Goal: Task Accomplishment & Management: Complete application form

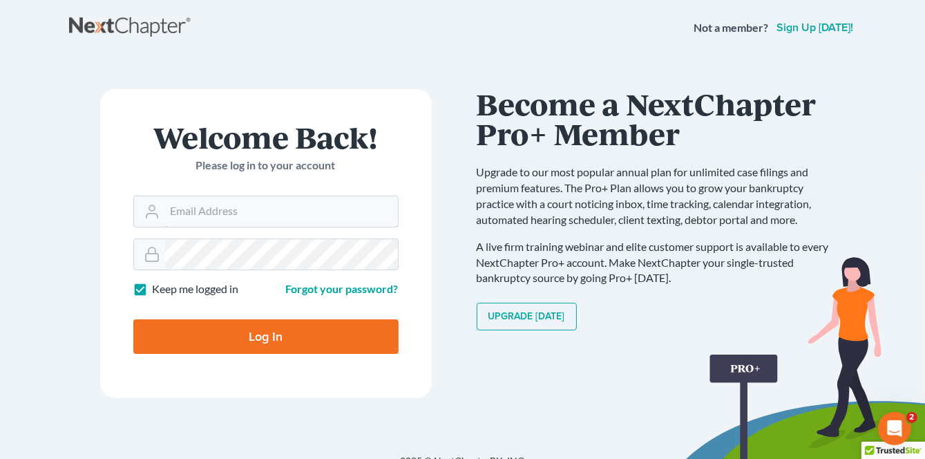
type input "[PERSON_NAME][EMAIL_ADDRESS][DOMAIN_NAME]"
click at [276, 326] on input "Log In" at bounding box center [265, 336] width 265 height 35
type input "Thinking..."
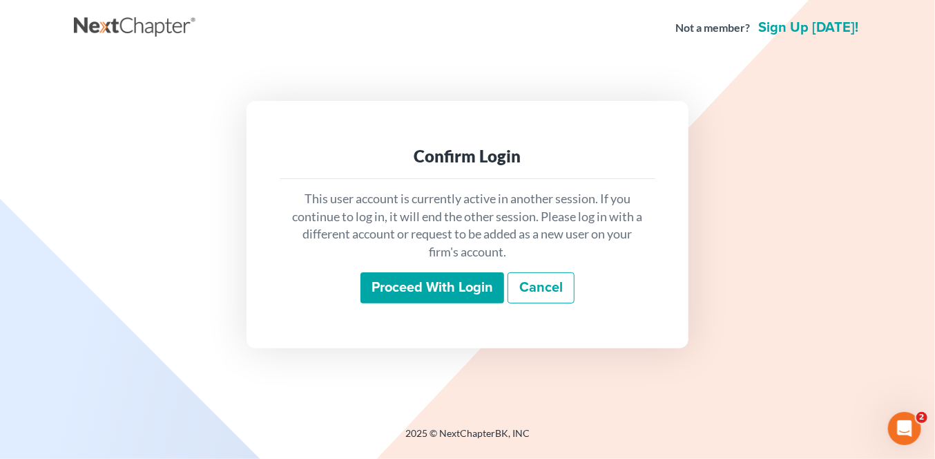
drag, startPoint x: 423, startPoint y: 289, endPoint x: 413, endPoint y: 283, distance: 11.9
click at [423, 289] on input "Proceed with login" at bounding box center [433, 288] width 144 height 32
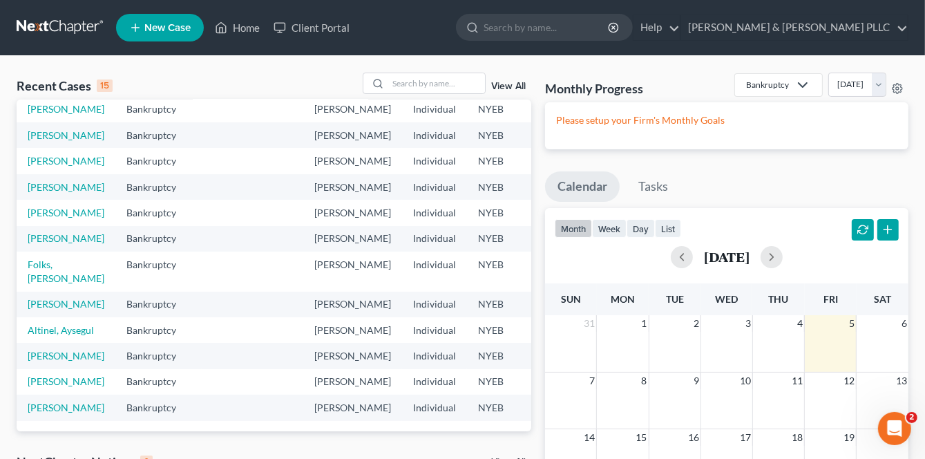
click at [169, 30] on span "New Case" at bounding box center [167, 28] width 46 height 10
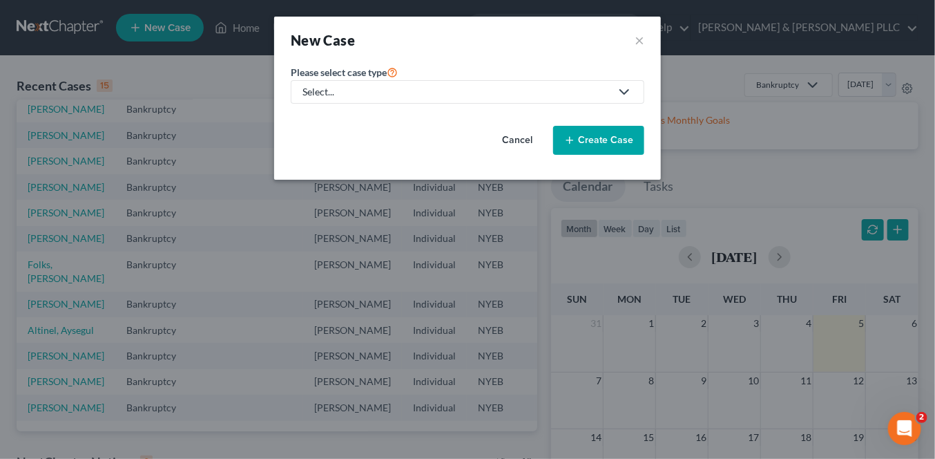
click at [298, 84] on link "Select..." at bounding box center [468, 91] width 354 height 23
click at [292, 122] on link "Bankruptcy" at bounding box center [329, 118] width 76 height 21
select select "53"
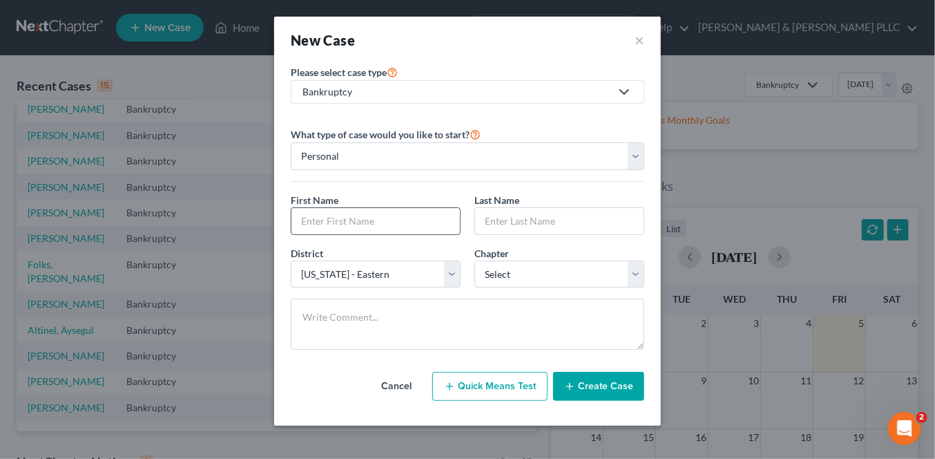
click at [316, 226] on input "text" at bounding box center [376, 221] width 169 height 26
type input "[PERSON_NAME]"
click at [605, 381] on button "Create Case" at bounding box center [598, 386] width 91 height 29
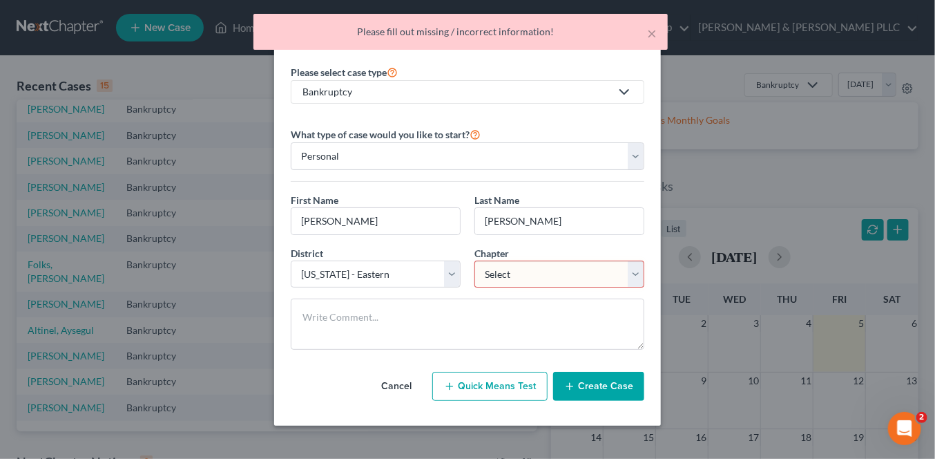
click at [637, 257] on div "Chapter * Select 7 11 12 13" at bounding box center [560, 267] width 184 height 42
click at [636, 274] on select "Select 7 11 12 13" at bounding box center [560, 274] width 170 height 28
select select "0"
click at [475, 260] on select "Select 7 11 12 13" at bounding box center [560, 274] width 170 height 28
click at [620, 392] on button "Create Case" at bounding box center [598, 386] width 91 height 29
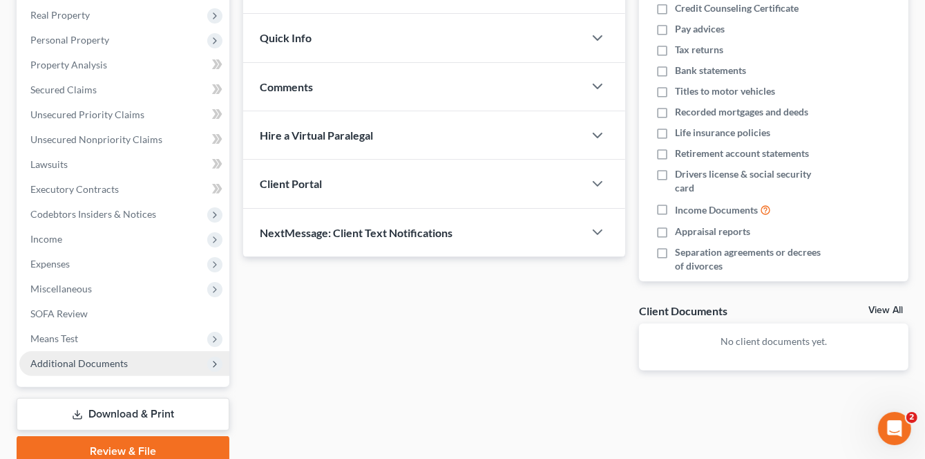
scroll to position [274, 0]
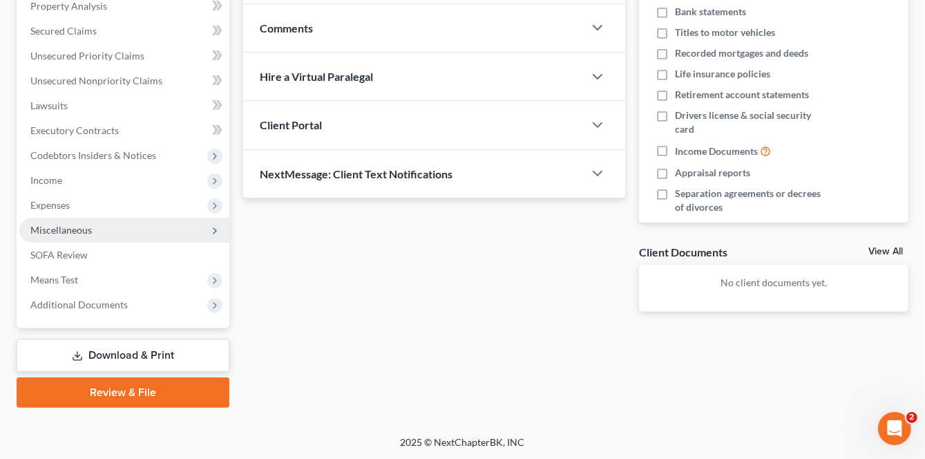
click at [68, 226] on span "Miscellaneous" at bounding box center [60, 230] width 61 height 12
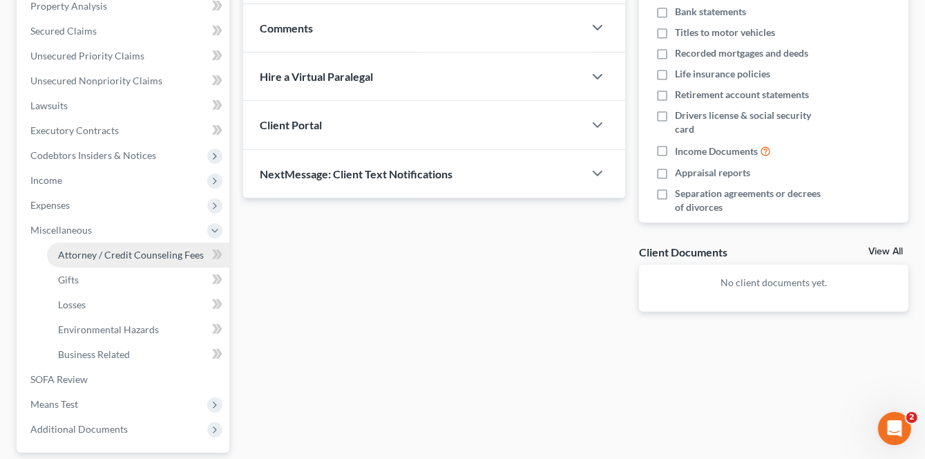
click at [76, 251] on span "Attorney / Credit Counseling Fees" at bounding box center [131, 255] width 146 height 12
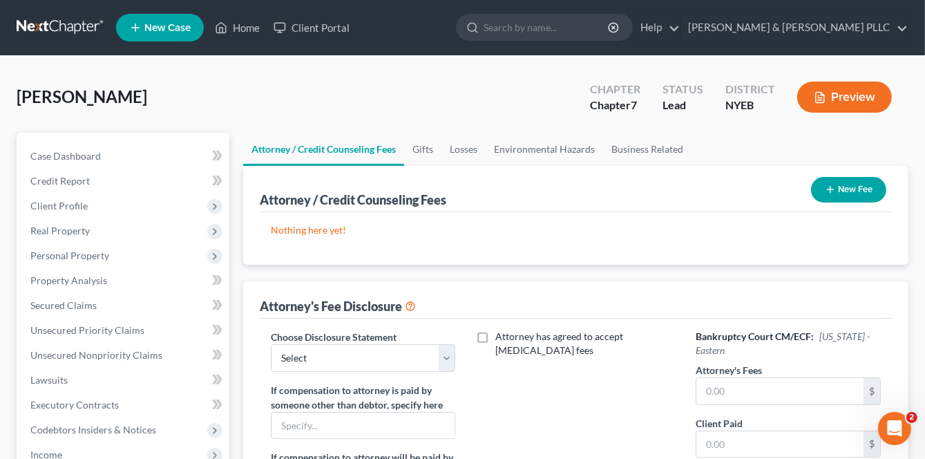
click at [833, 189] on icon "button" at bounding box center [830, 189] width 11 height 11
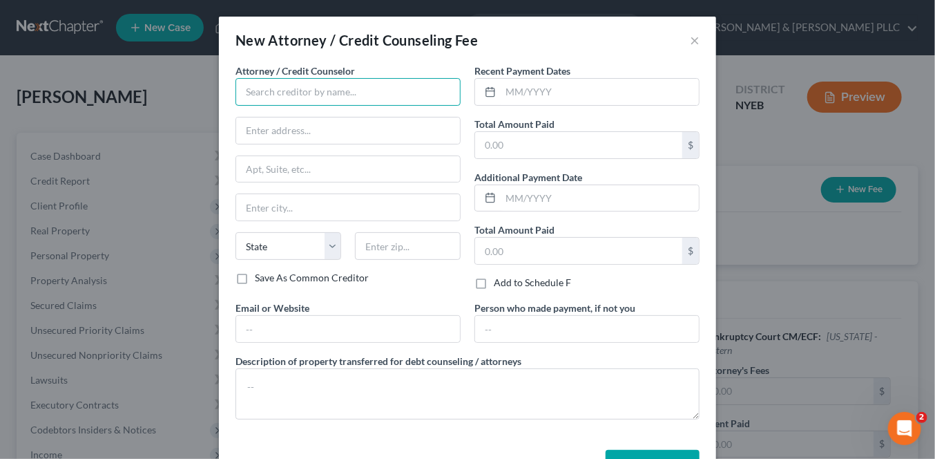
click at [276, 88] on input "text" at bounding box center [348, 92] width 225 height 28
type input "Sferr"
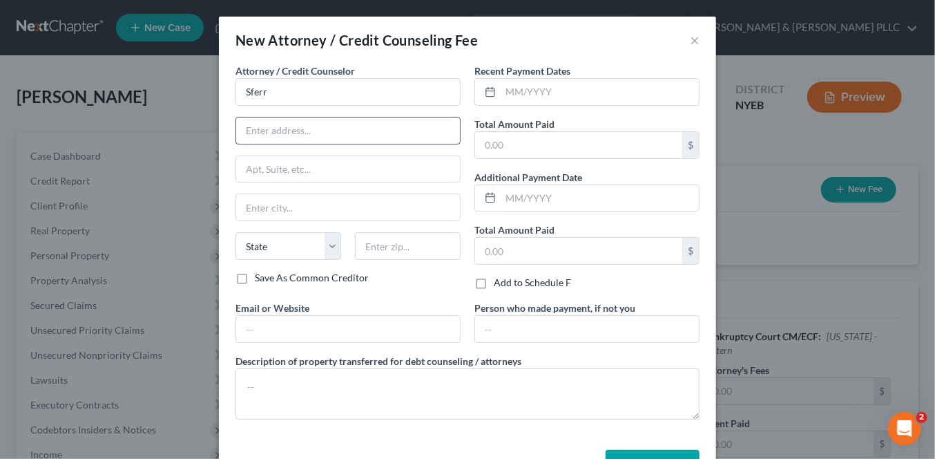
click at [317, 143] on div at bounding box center [348, 131] width 225 height 28
type input "[STREET_ADDRESS]"
type input "[PERSON_NAME]"
select select "35"
type input "11747"
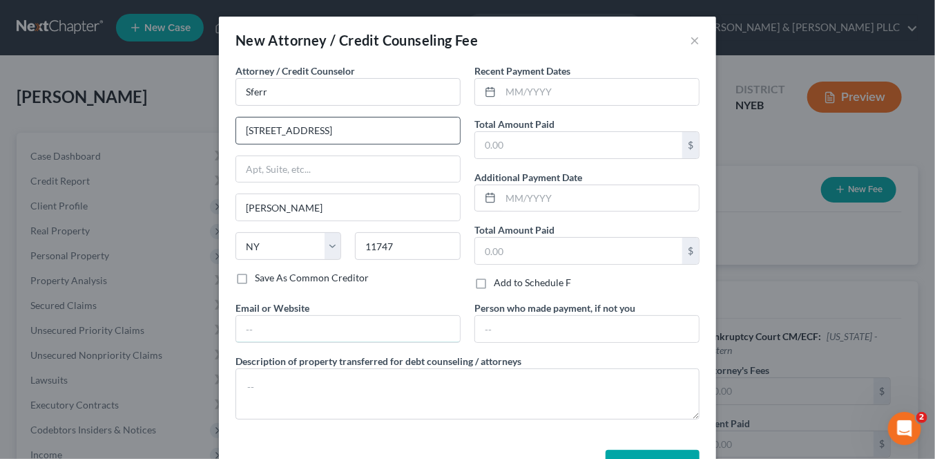
type input "[PERSON_NAME][EMAIL_ADDRESS][DOMAIN_NAME]"
click at [290, 106] on div "Attorney / Credit Counselor * Sferr [STREET_ADDRESS][GEOGRAPHIC_DATA] [US_STATE…" at bounding box center [348, 167] width 225 height 207
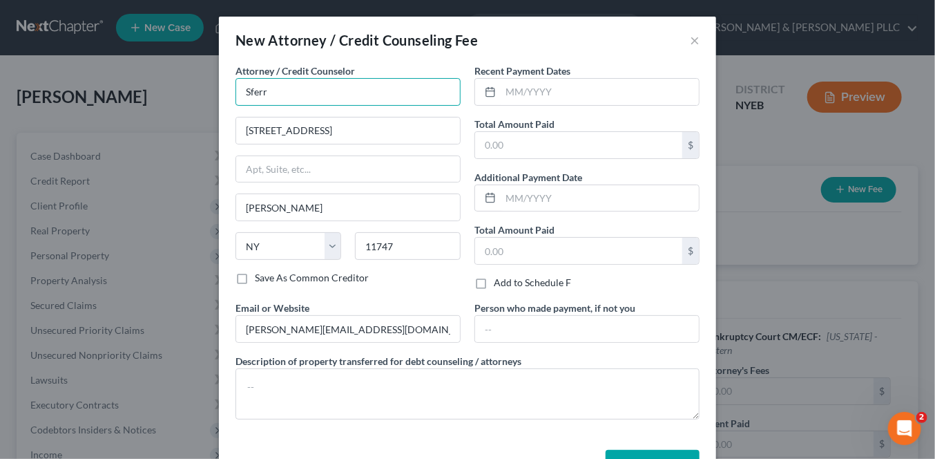
click at [279, 97] on input "Sferr" at bounding box center [348, 92] width 225 height 28
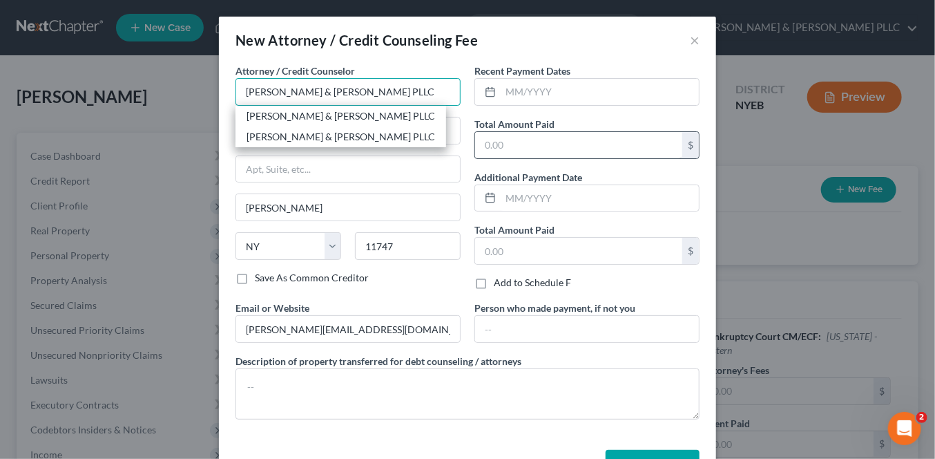
type input "[PERSON_NAME] & [PERSON_NAME] PLLC"
click at [539, 146] on input "text" at bounding box center [578, 145] width 207 height 26
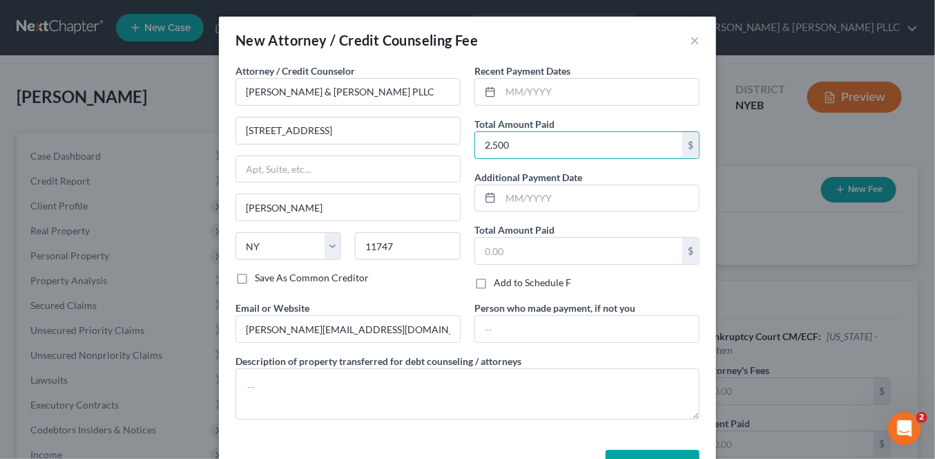
type input "2,500"
click at [546, 89] on input "text" at bounding box center [600, 92] width 198 height 26
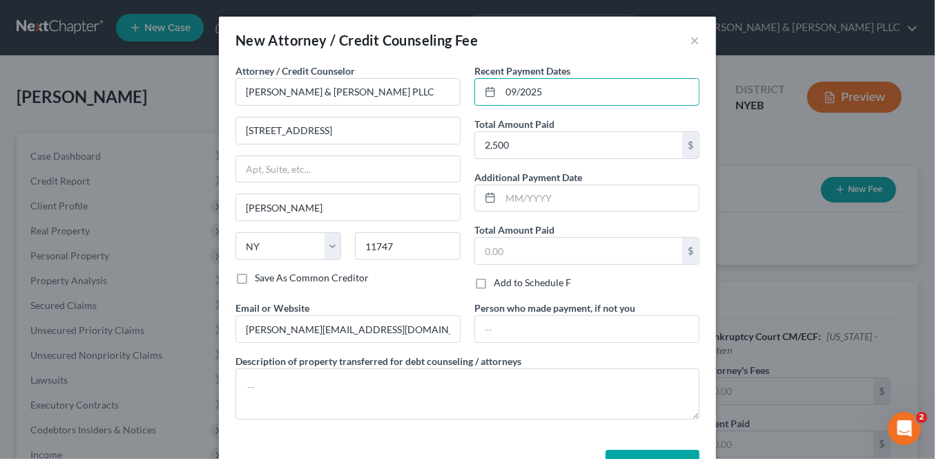
type input "09/2025"
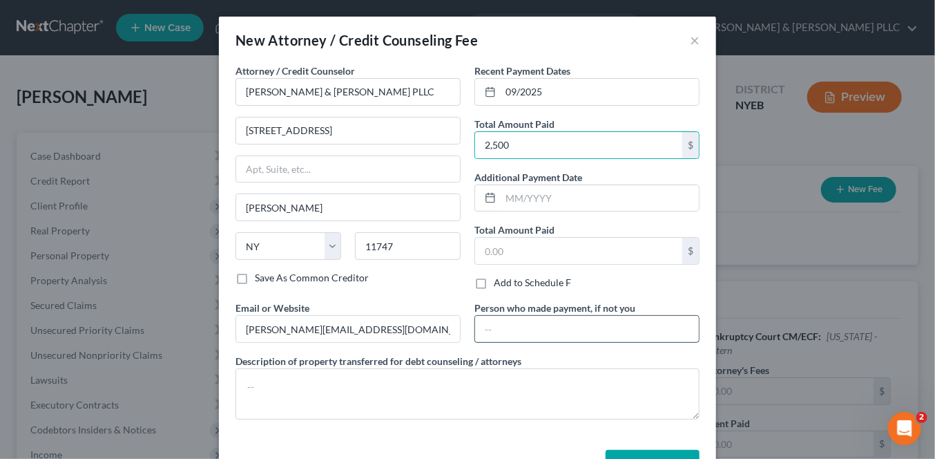
click at [497, 332] on input "text" at bounding box center [587, 329] width 224 height 26
type input "Debtor"
click at [387, 437] on div "Attorney / Credit Counselor * [PERSON_NAME] & [PERSON_NAME] PLLC [STREET_ADDRES…" at bounding box center [467, 254] width 497 height 381
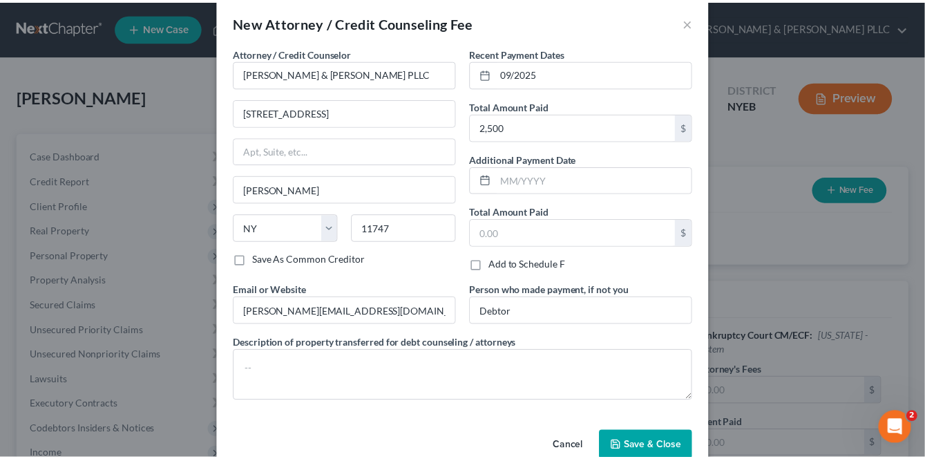
scroll to position [46, 0]
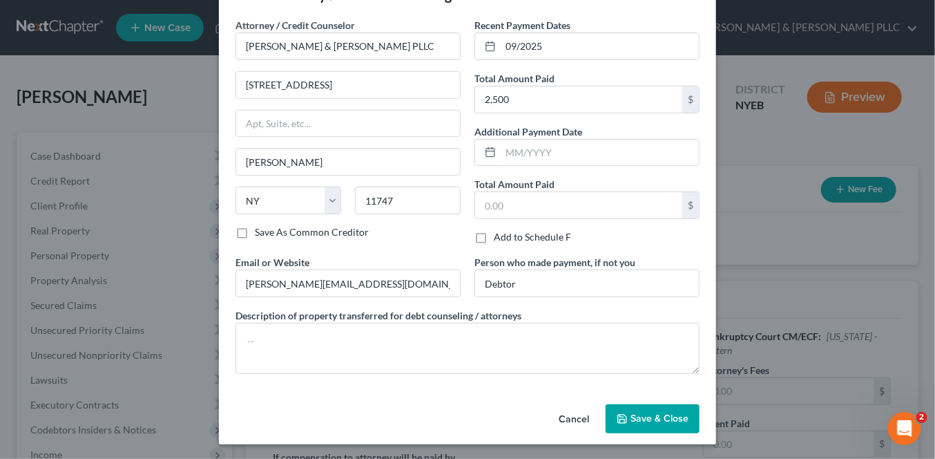
click at [638, 400] on div "Cancel Save & Close" at bounding box center [467, 422] width 497 height 46
drag, startPoint x: 641, startPoint y: 415, endPoint x: 618, endPoint y: 408, distance: 24.0
click at [641, 416] on span "Save & Close" at bounding box center [660, 418] width 58 height 12
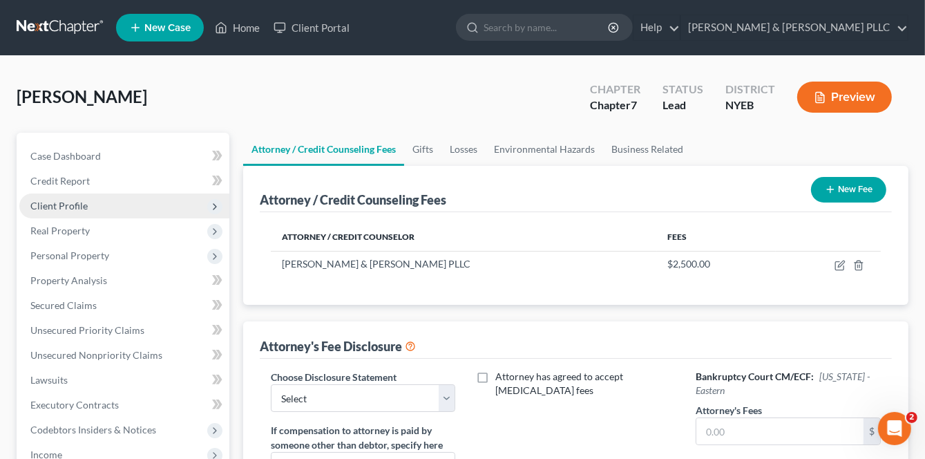
click at [58, 205] on span "Client Profile" at bounding box center [58, 206] width 57 height 12
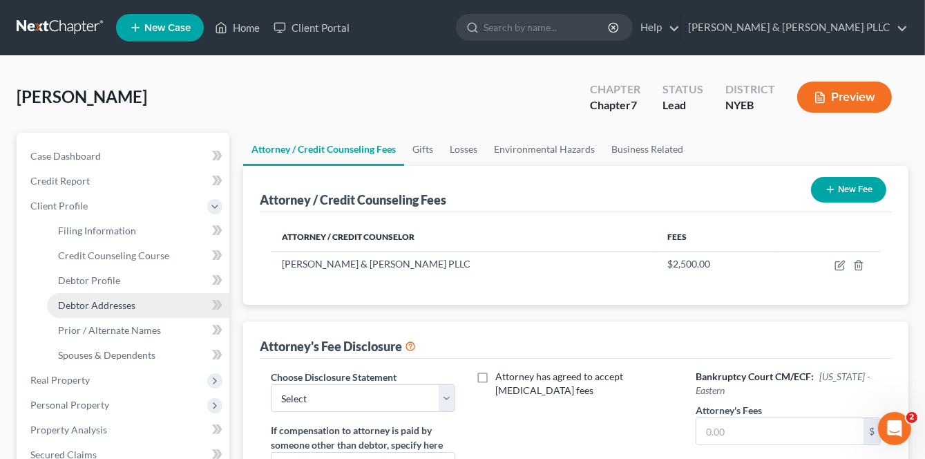
click at [95, 301] on span "Debtor Addresses" at bounding box center [96, 305] width 77 height 12
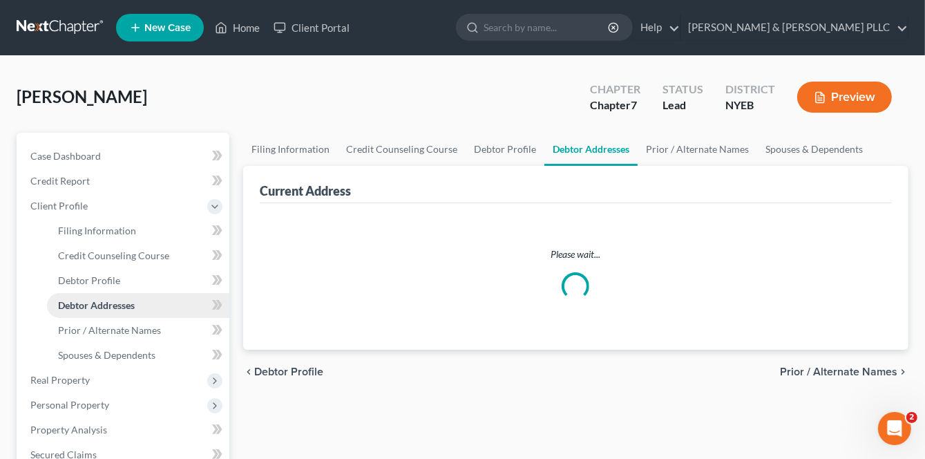
select select "0"
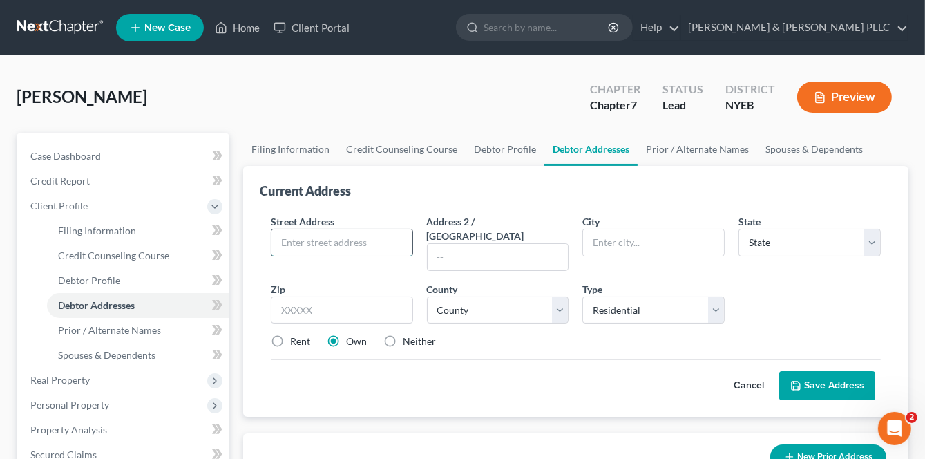
click at [315, 230] on input "text" at bounding box center [341, 242] width 141 height 26
click at [296, 236] on input "452Ray St" at bounding box center [341, 242] width 141 height 26
type input "452 Ray St"
click at [500, 252] on input "text" at bounding box center [498, 257] width 141 height 26
click at [673, 254] on input "text" at bounding box center [653, 242] width 141 height 26
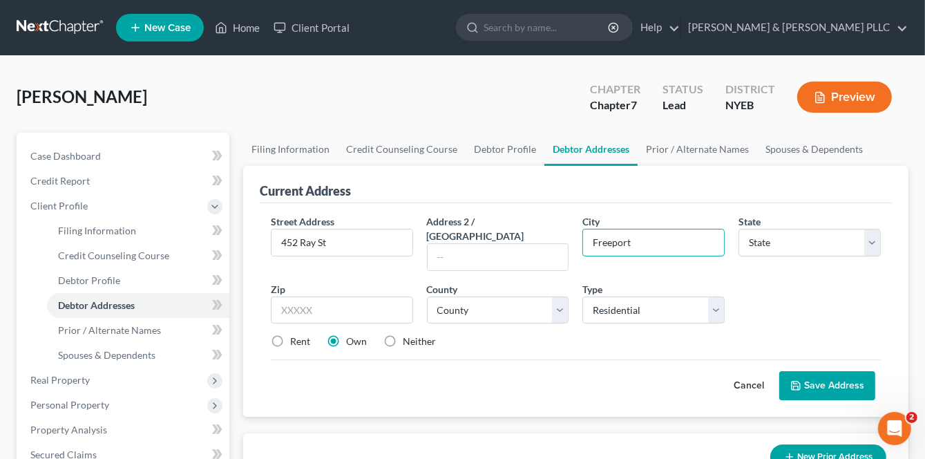
type input "Freeport"
select select "35"
type input "11520"
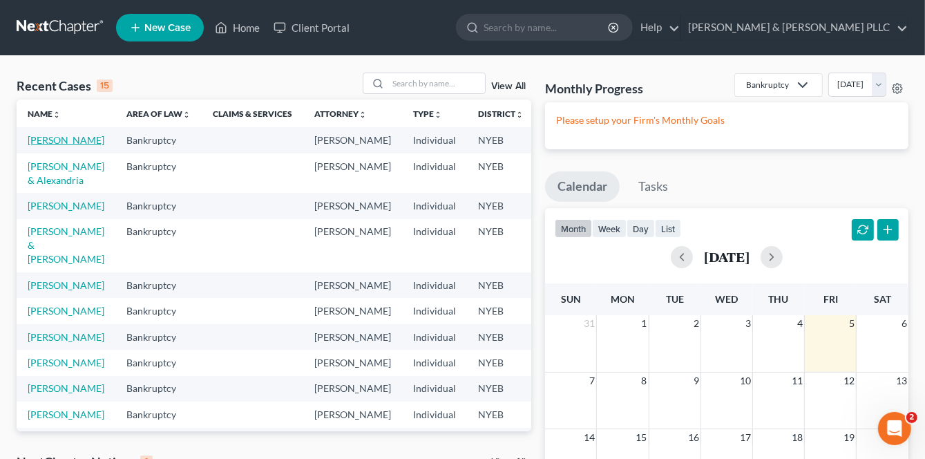
click at [45, 146] on link "[PERSON_NAME]" at bounding box center [66, 140] width 77 height 12
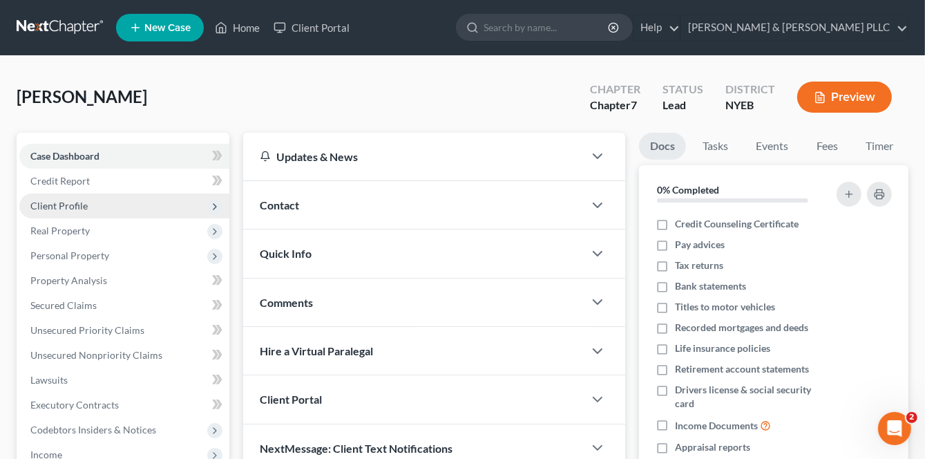
click at [61, 200] on span "Client Profile" at bounding box center [58, 206] width 57 height 12
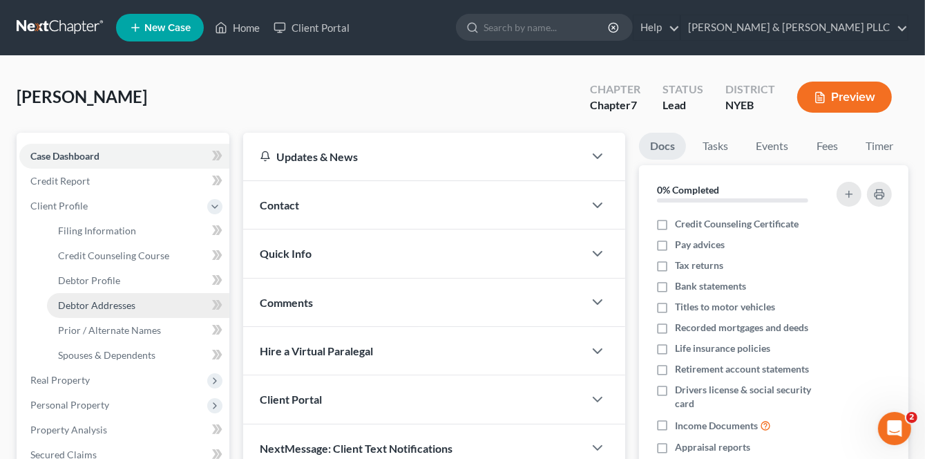
click at [99, 309] on span "Debtor Addresses" at bounding box center [96, 305] width 77 height 12
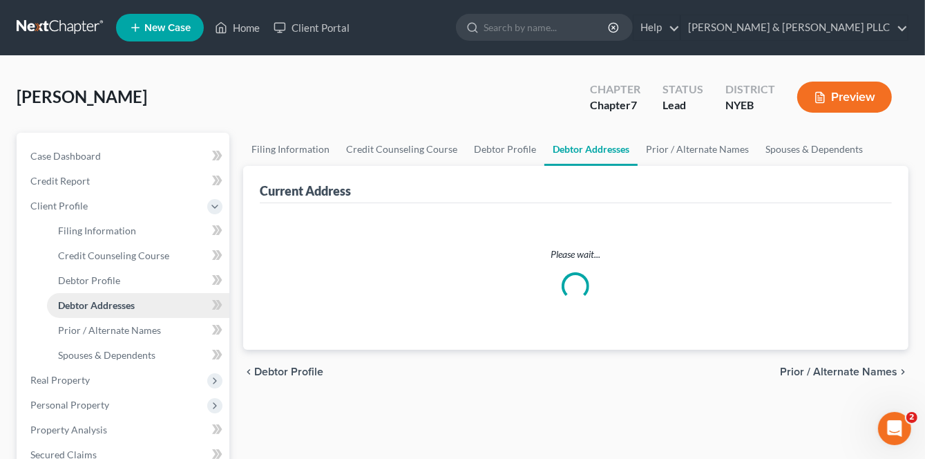
select select "0"
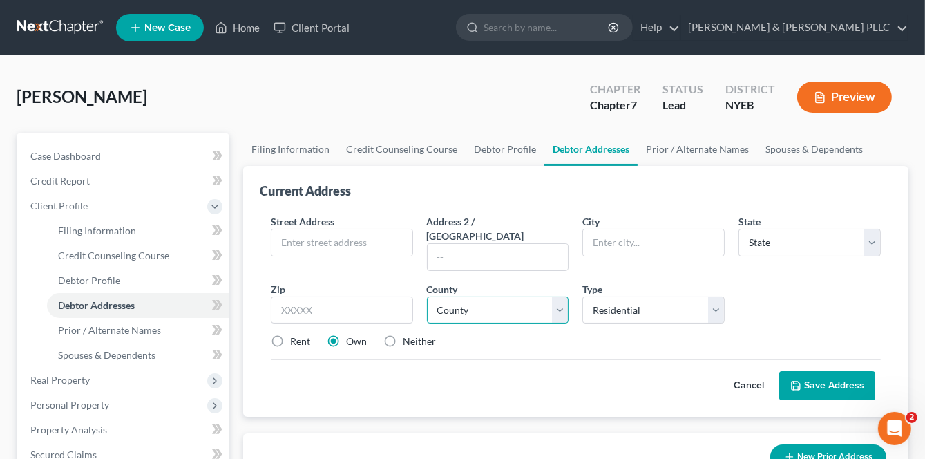
click at [484, 296] on select "County" at bounding box center [498, 310] width 142 height 28
drag, startPoint x: 539, startPoint y: 276, endPoint x: 526, endPoint y: 292, distance: 20.2
click at [529, 289] on div "County * County" at bounding box center [498, 303] width 156 height 42
click at [525, 296] on select "County" at bounding box center [498, 310] width 142 height 28
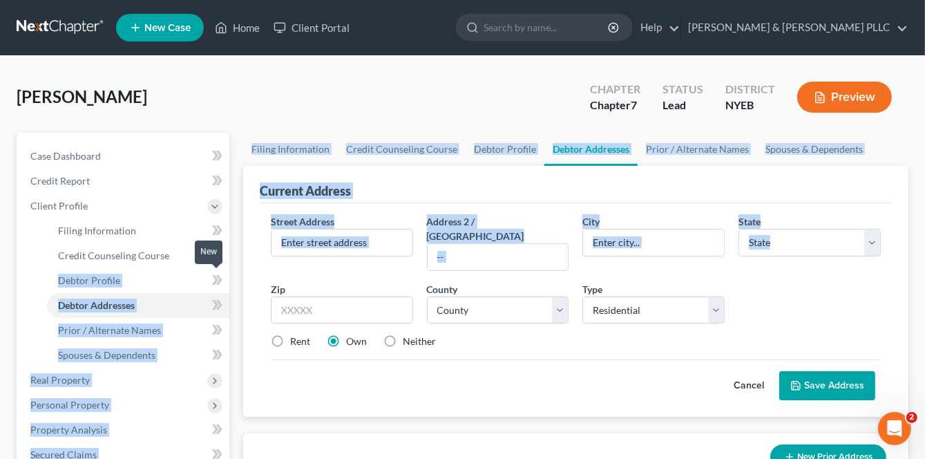
drag, startPoint x: 222, startPoint y: 281, endPoint x: 254, endPoint y: 287, distance: 32.4
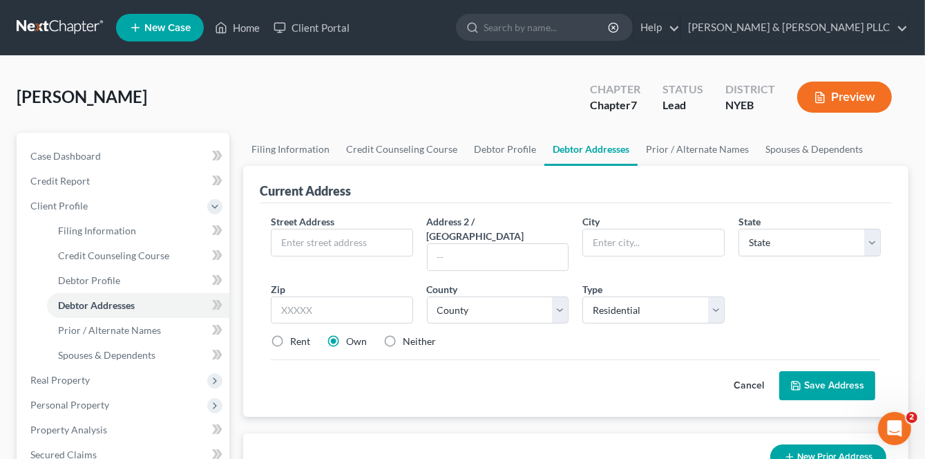
click at [394, 433] on div "Prior Address New Prior Address" at bounding box center [576, 456] width 632 height 46
click at [304, 245] on input "text" at bounding box center [341, 242] width 141 height 26
type input "452 Ray St"
type input "Freeport"
select select "35"
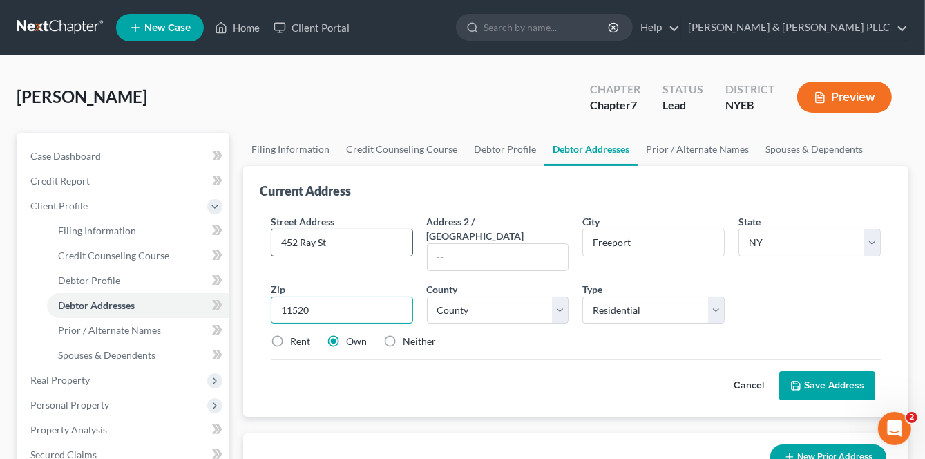
type input "11520"
select select "29"
drag, startPoint x: 858, startPoint y: 323, endPoint x: 833, endPoint y: 320, distance: 25.1
click at [842, 334] on div "Rent Own Neither" at bounding box center [576, 341] width 624 height 14
click at [851, 371] on button "Save Address" at bounding box center [827, 385] width 96 height 29
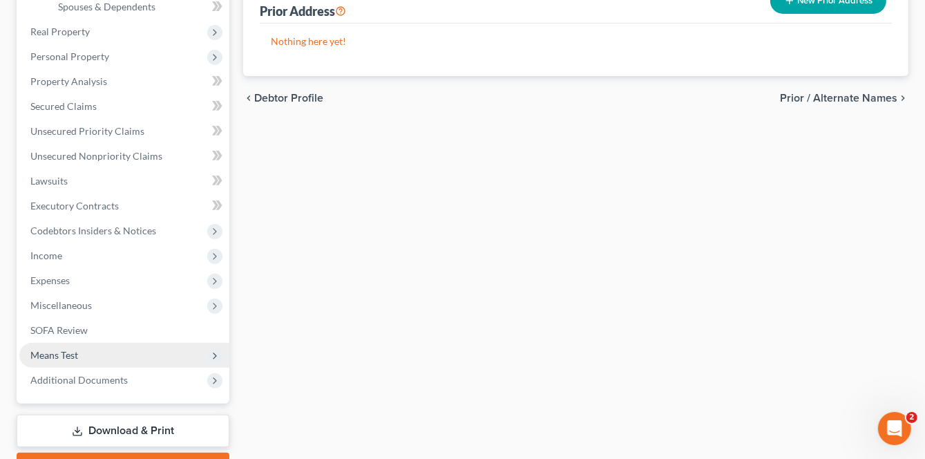
scroll to position [345, 0]
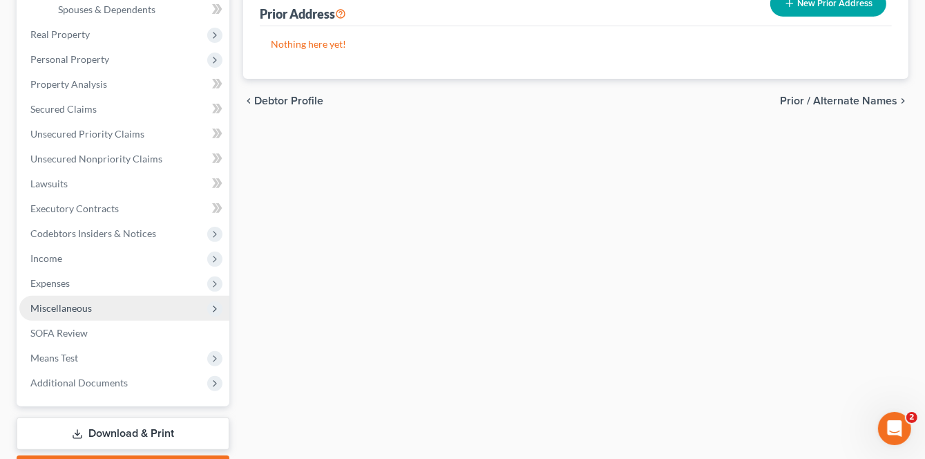
click at [59, 303] on span "Miscellaneous" at bounding box center [124, 308] width 210 height 25
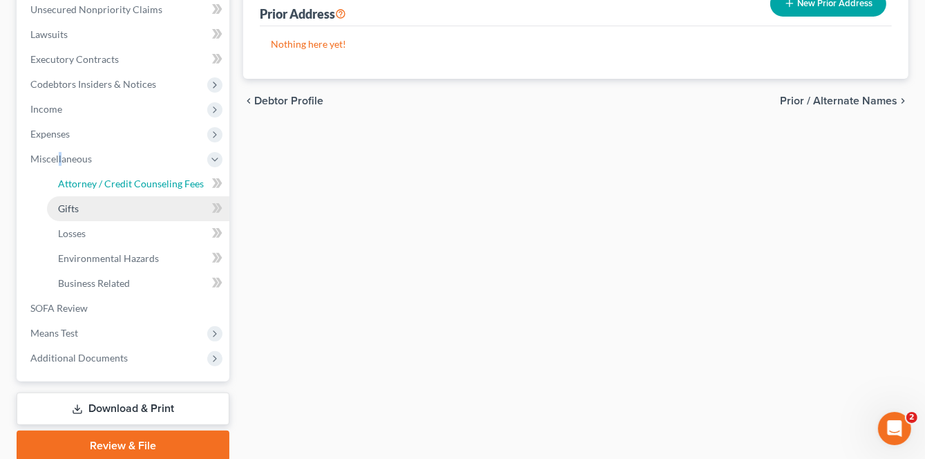
drag, startPoint x: 104, startPoint y: 187, endPoint x: 165, endPoint y: 210, distance: 65.6
click at [105, 189] on span "Attorney / Credit Counseling Fees" at bounding box center [131, 184] width 146 height 12
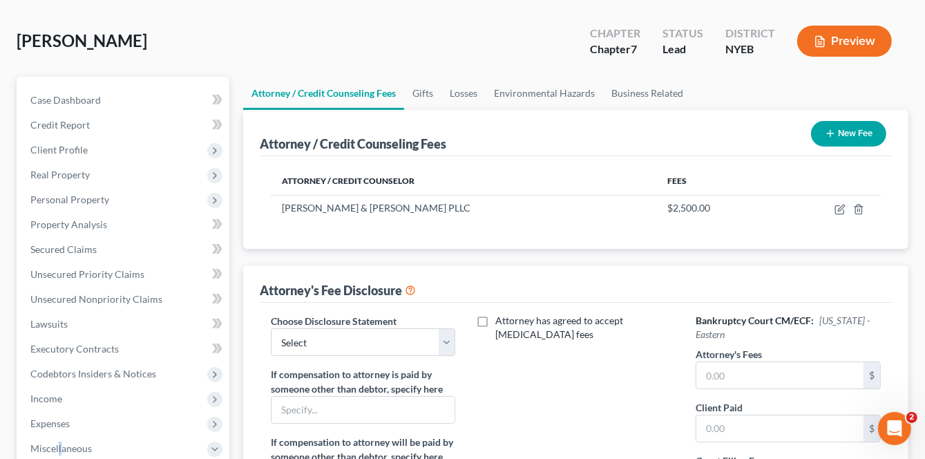
scroll to position [138, 0]
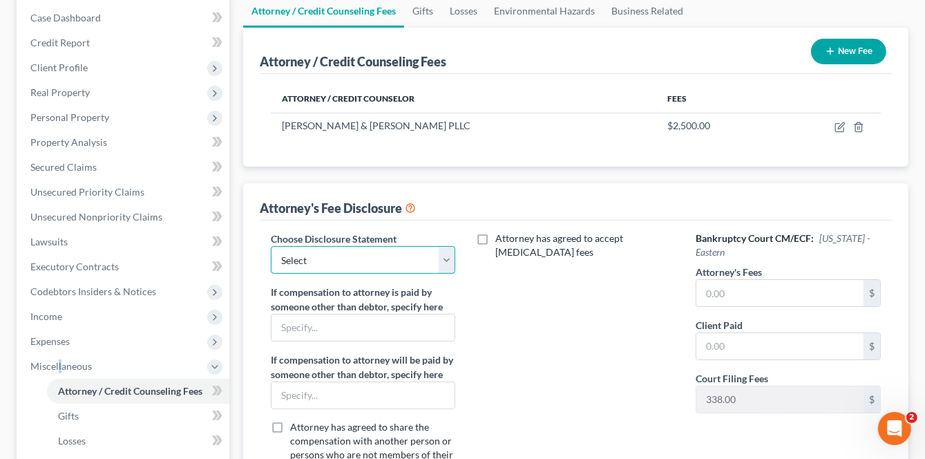
drag, startPoint x: 448, startPoint y: 261, endPoint x: 442, endPoint y: 270, distance: 10.5
click at [446, 267] on select "Select Attorney for Debtor" at bounding box center [363, 260] width 185 height 28
select select "0"
click at [271, 246] on select "Select Attorney for Debtor" at bounding box center [363, 260] width 185 height 28
drag, startPoint x: 731, startPoint y: 295, endPoint x: 724, endPoint y: 305, distance: 12.5
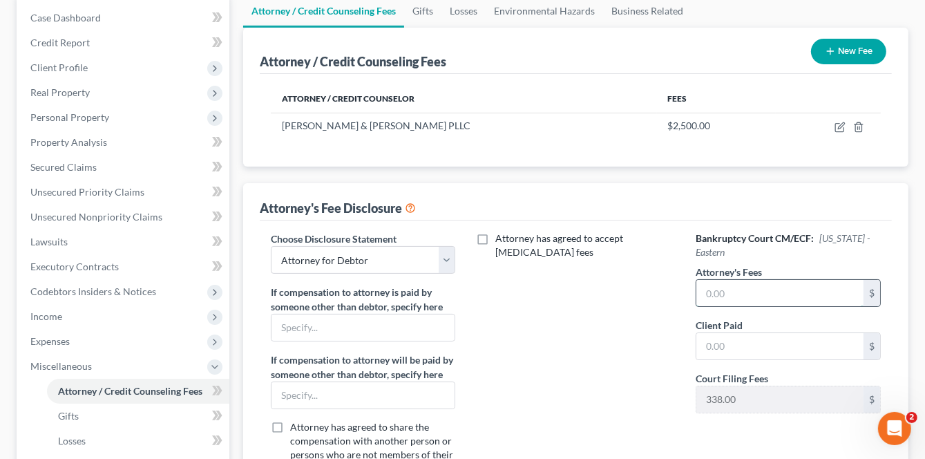
click at [726, 301] on input "text" at bounding box center [779, 293] width 167 height 26
type input "2,500"
type input "5"
type input "2,500"
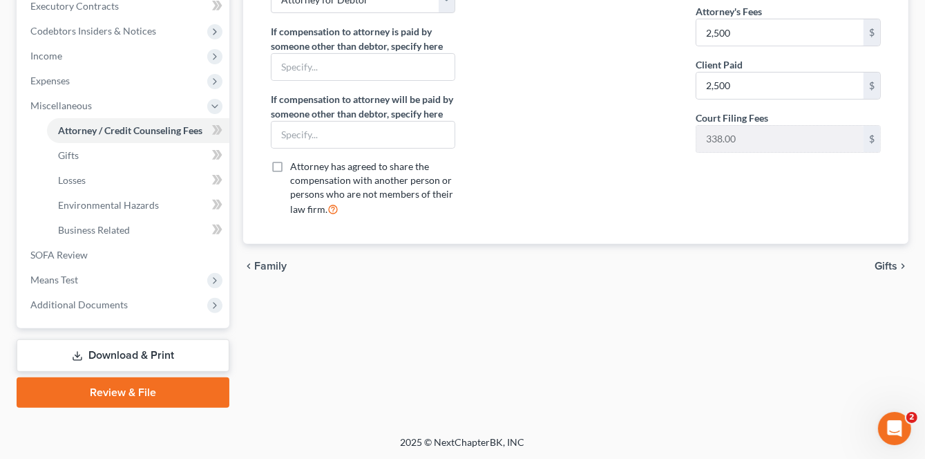
click at [395, 340] on div "Attorney / Credit Counseling Fees Gifts Losses Environmental Hazards Business R…" at bounding box center [575, 71] width 679 height 674
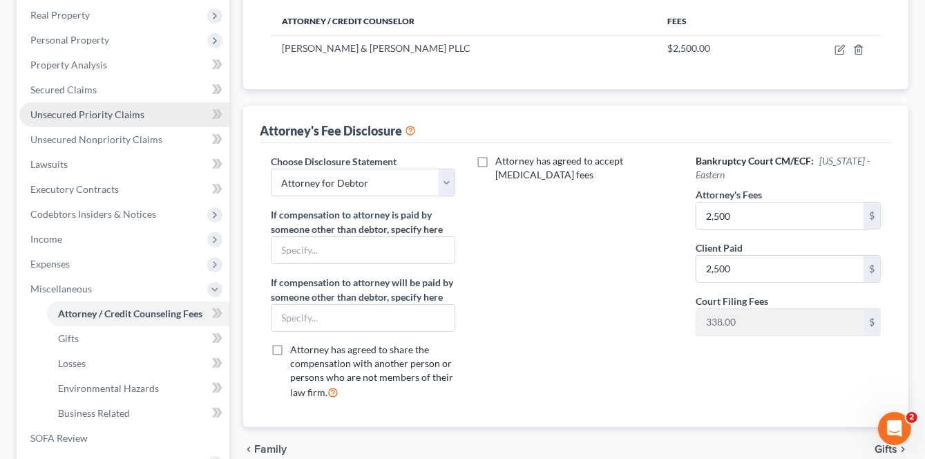
scroll to position [191, 0]
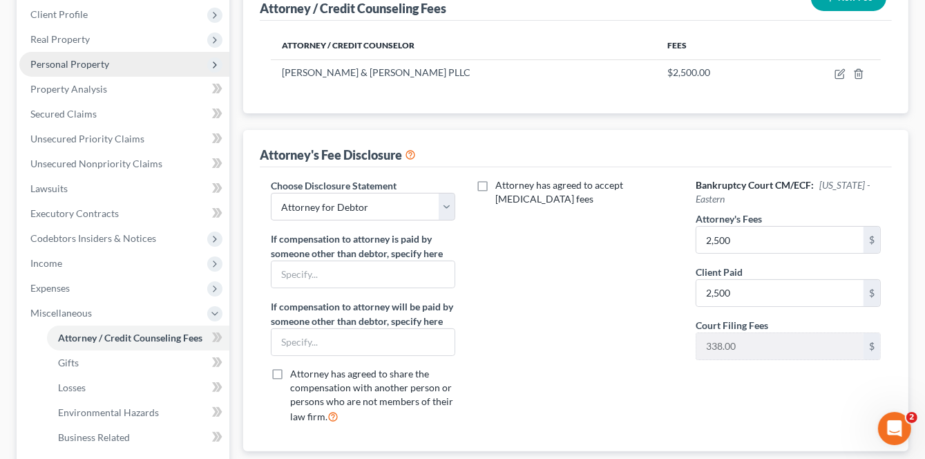
click at [43, 60] on span "Personal Property" at bounding box center [69, 64] width 79 height 12
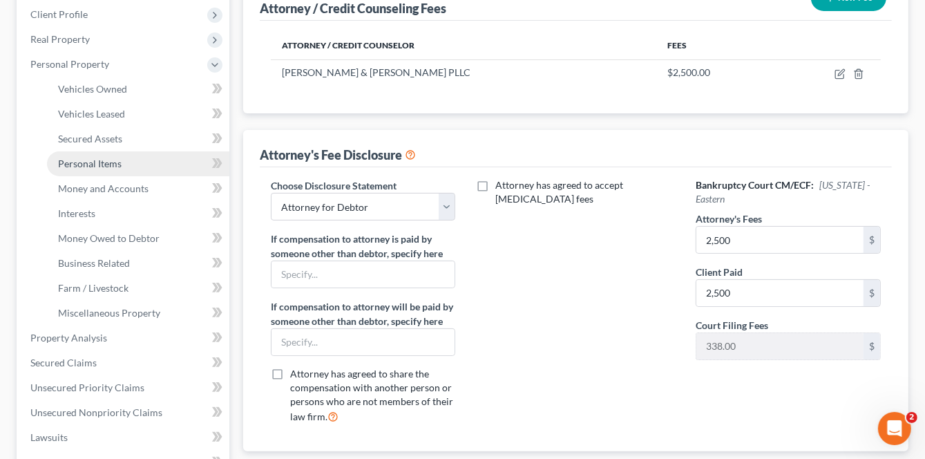
click at [110, 158] on span "Personal Items" at bounding box center [90, 164] width 64 height 12
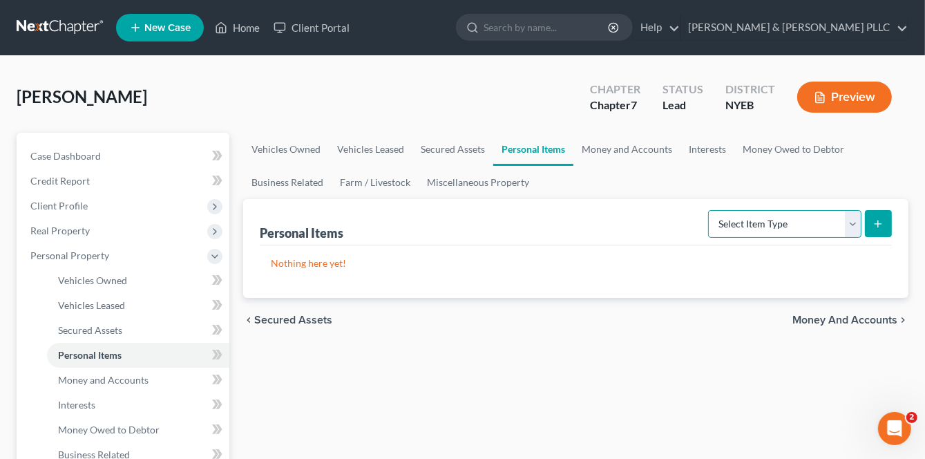
drag, startPoint x: 854, startPoint y: 219, endPoint x: 855, endPoint y: 229, distance: 9.8
click at [855, 229] on select "Select Item Type Clothing Collectibles Of Value Electronics Firearms Household …" at bounding box center [784, 224] width 153 height 28
select select "household_goods"
click at [709, 210] on select "Select Item Type Clothing Collectibles Of Value Electronics Firearms Household …" at bounding box center [784, 224] width 153 height 28
click at [885, 223] on button "submit" at bounding box center [878, 223] width 27 height 27
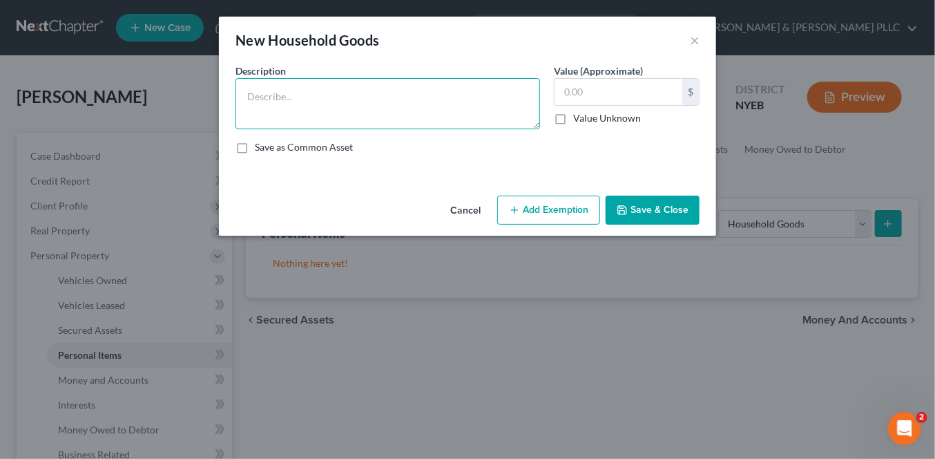
drag, startPoint x: 306, startPoint y: 122, endPoint x: 309, endPoint y: 128, distance: 7.4
click at [310, 122] on textarea at bounding box center [388, 103] width 305 height 51
type textarea "Household Furnishings"
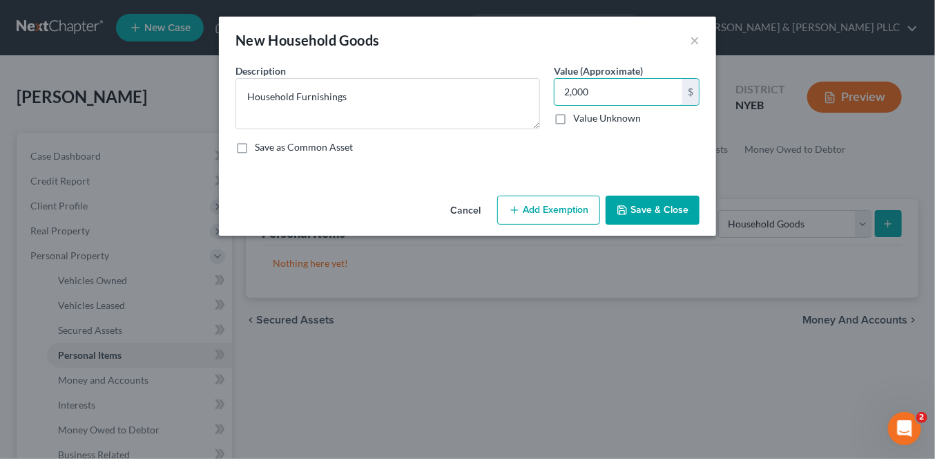
type input "2,000"
click at [548, 197] on button "Add Exemption" at bounding box center [548, 210] width 103 height 29
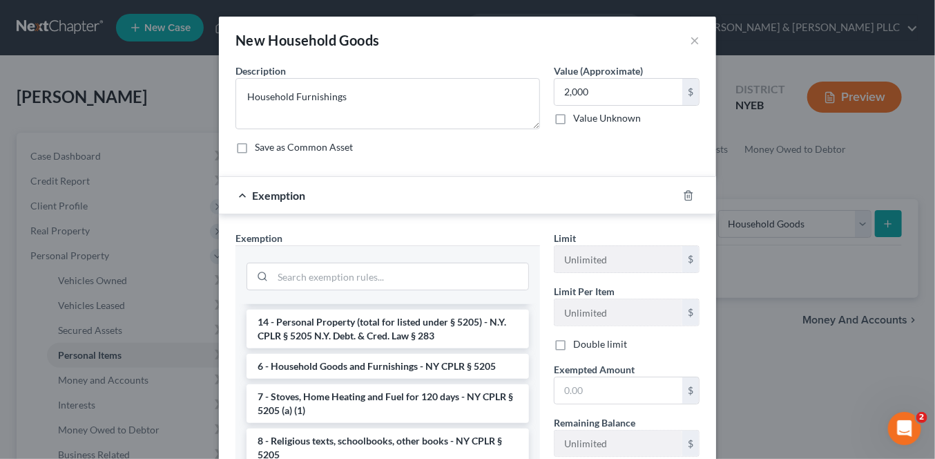
scroll to position [138, 0]
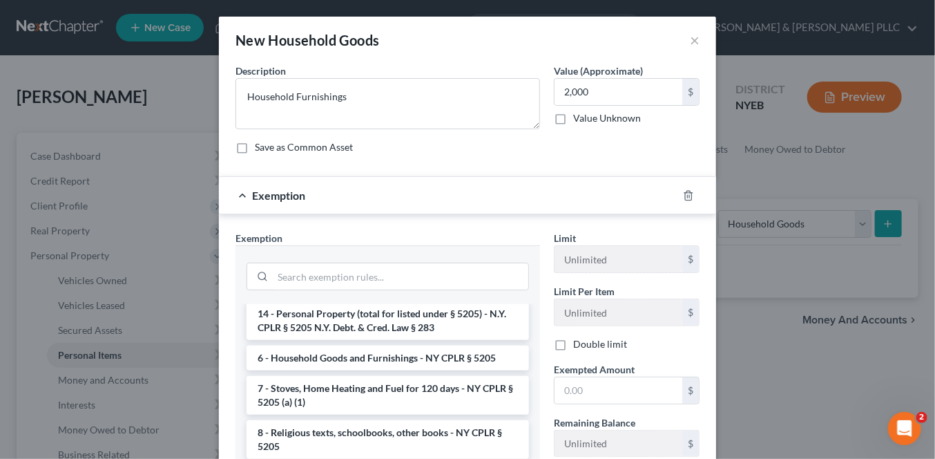
drag, startPoint x: 307, startPoint y: 350, endPoint x: 339, endPoint y: 350, distance: 31.8
click at [309, 350] on li "6 - Household Goods and Furnishings - NY CPLR § 5205" at bounding box center [388, 357] width 283 height 25
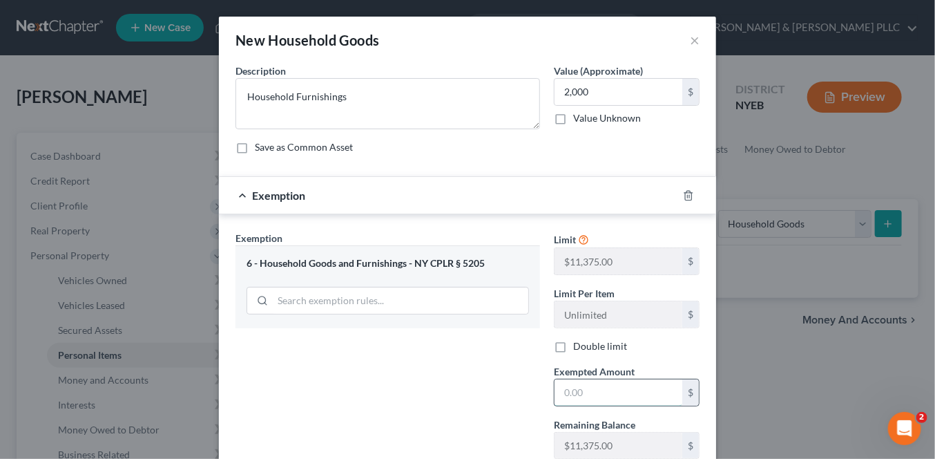
click at [596, 392] on input "text" at bounding box center [619, 392] width 128 height 26
type input "2,000"
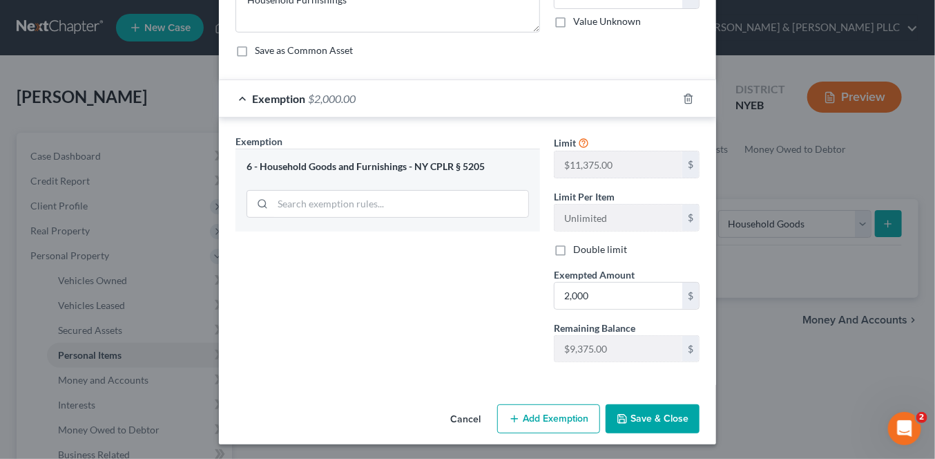
click at [664, 419] on button "Save & Close" at bounding box center [653, 418] width 94 height 29
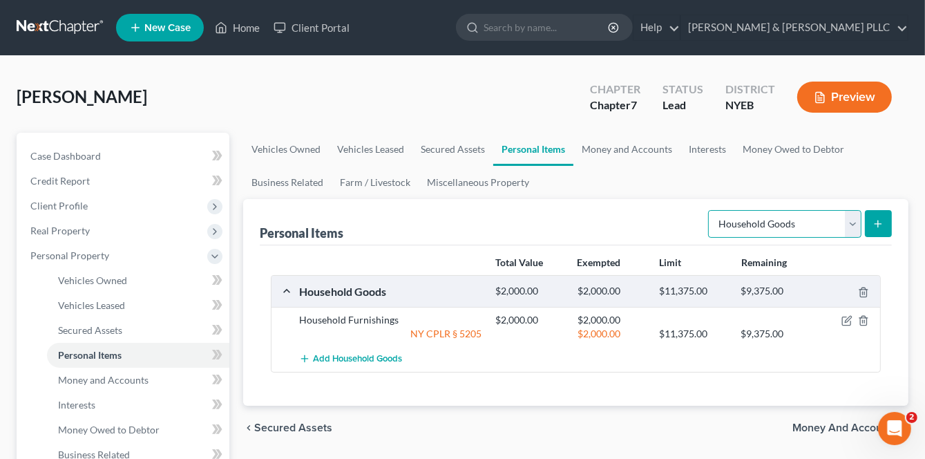
click at [847, 222] on select "Select Item Type Clothing Collectibles Of Value Electronics Firearms Household …" at bounding box center [784, 224] width 153 height 28
select select "clothing"
click at [709, 210] on select "Select Item Type Clothing Collectibles Of Value Electronics Firearms Household …" at bounding box center [784, 224] width 153 height 28
click at [879, 226] on icon "submit" at bounding box center [878, 223] width 11 height 11
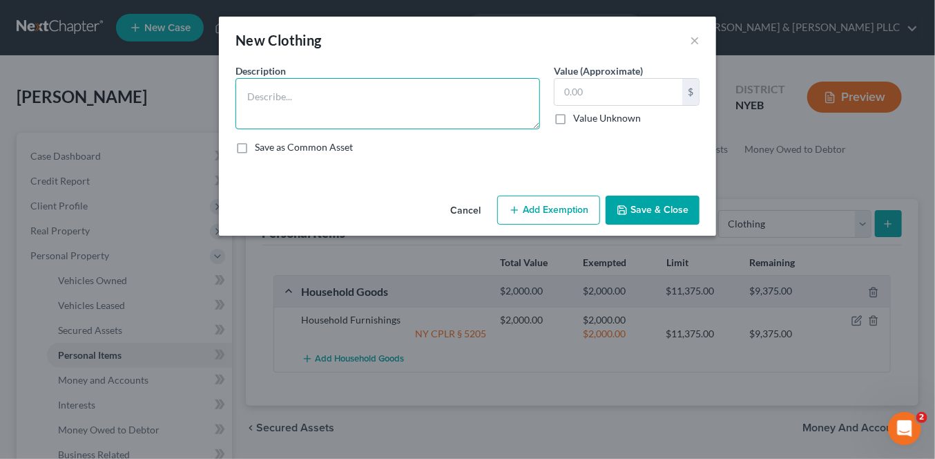
drag, startPoint x: 439, startPoint y: 118, endPoint x: 414, endPoint y: 151, distance: 41.9
click at [438, 122] on textarea at bounding box center [388, 103] width 305 height 51
type textarea "Clothing"
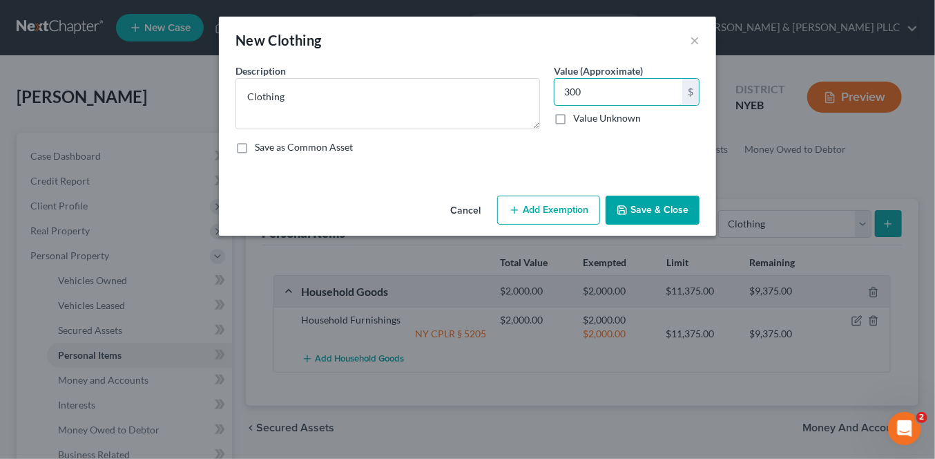
type input "300"
click at [566, 220] on button "Add Exemption" at bounding box center [548, 210] width 103 height 29
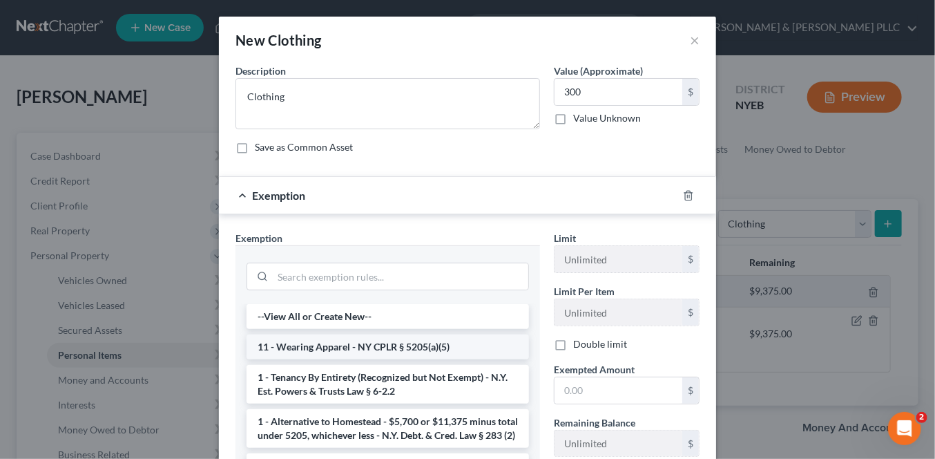
click at [359, 349] on li "11 - Wearing Apparel - NY CPLR § 5205(a)(5)" at bounding box center [388, 346] width 283 height 25
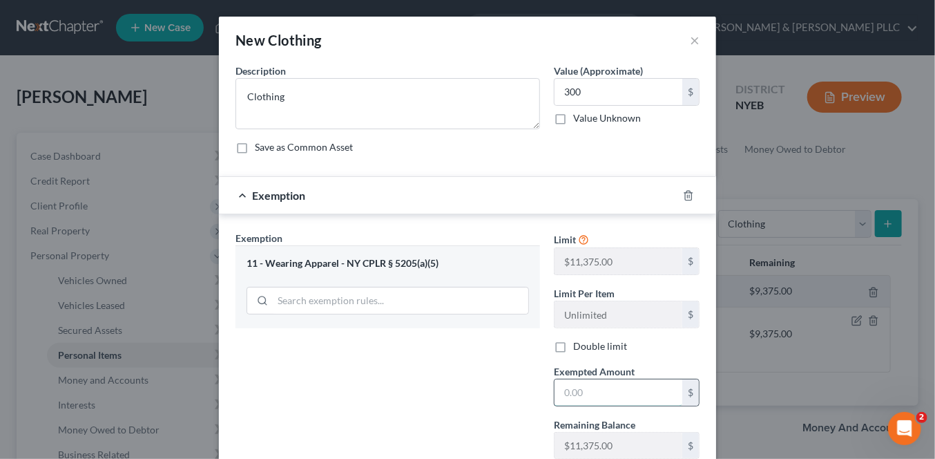
click at [580, 384] on input "text" at bounding box center [619, 392] width 128 height 26
type input "300"
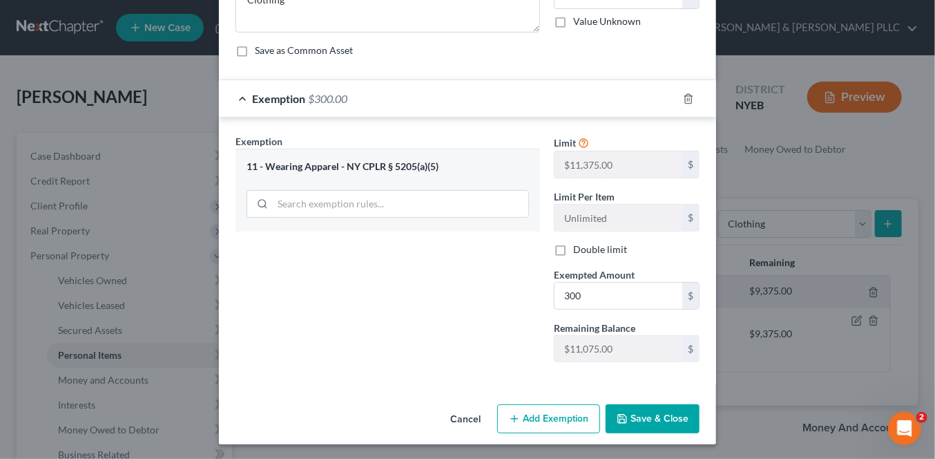
click at [638, 408] on button "Save & Close" at bounding box center [653, 418] width 94 height 29
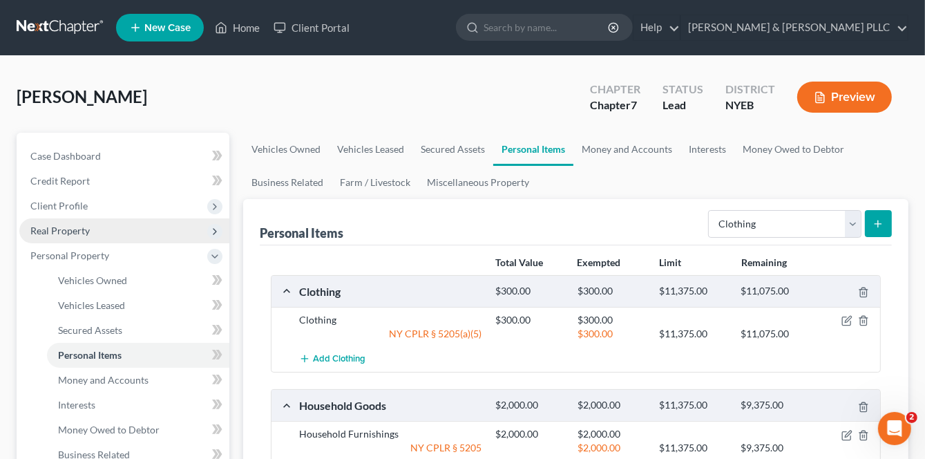
click at [77, 232] on span "Real Property" at bounding box center [59, 231] width 59 height 12
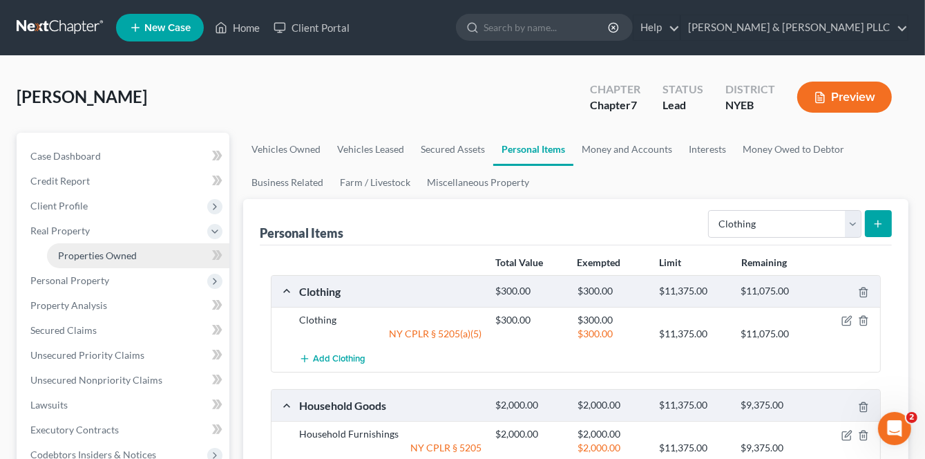
click at [90, 252] on span "Properties Owned" at bounding box center [97, 255] width 79 height 12
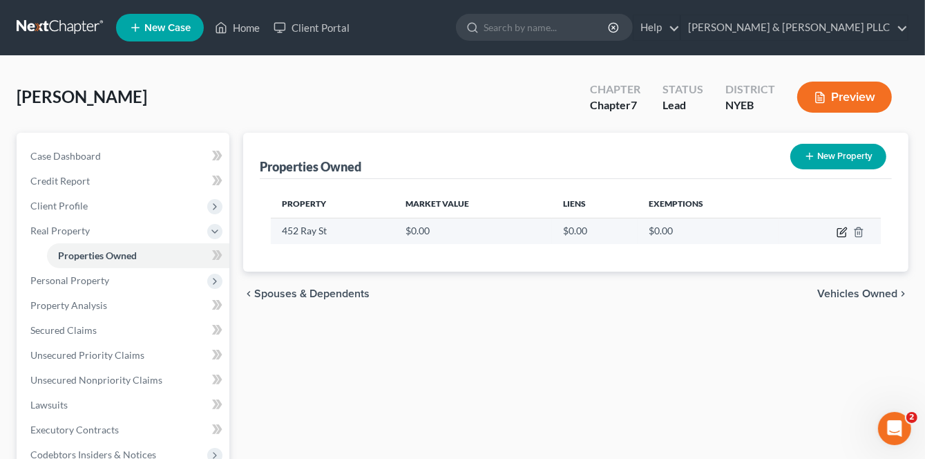
click at [840, 232] on icon "button" at bounding box center [843, 230] width 6 height 6
select select "35"
select select "29"
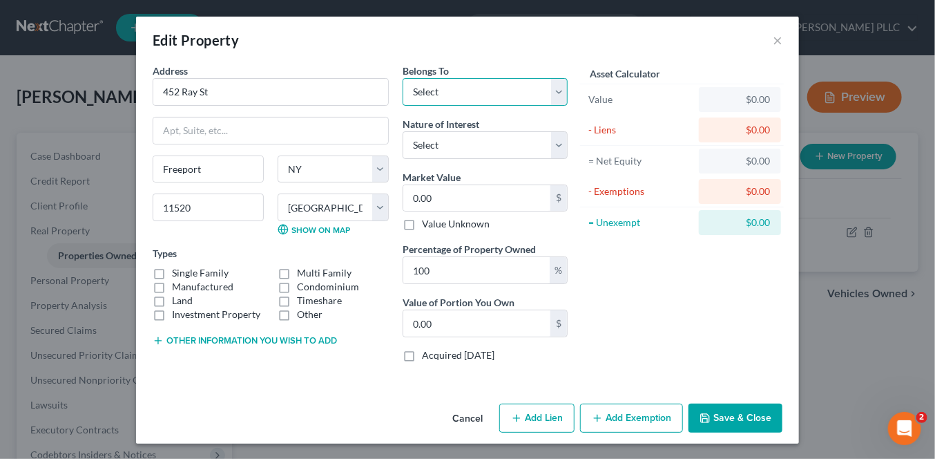
click at [411, 91] on select "Select Debtor 1 Only Debtor 2 Only Debtor 1 And Debtor 2 Only At Least One Of T…" at bounding box center [485, 92] width 165 height 28
select select "0"
click at [403, 78] on select "Select Debtor 1 Only Debtor 2 Only Debtor 1 And Debtor 2 Only At Least One Of T…" at bounding box center [485, 92] width 165 height 28
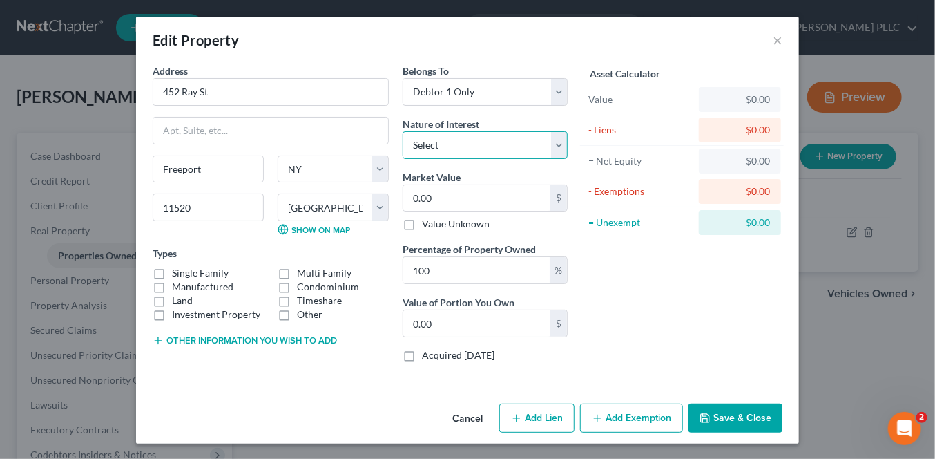
click at [456, 149] on select "Select Fee Simple Joint Tenant Life Estate Equitable Interest Future Interest T…" at bounding box center [485, 145] width 165 height 28
select select "0"
click at [403, 131] on select "Select Fee Simple Joint Tenant Life Estate Equitable Interest Future Interest T…" at bounding box center [485, 145] width 165 height 28
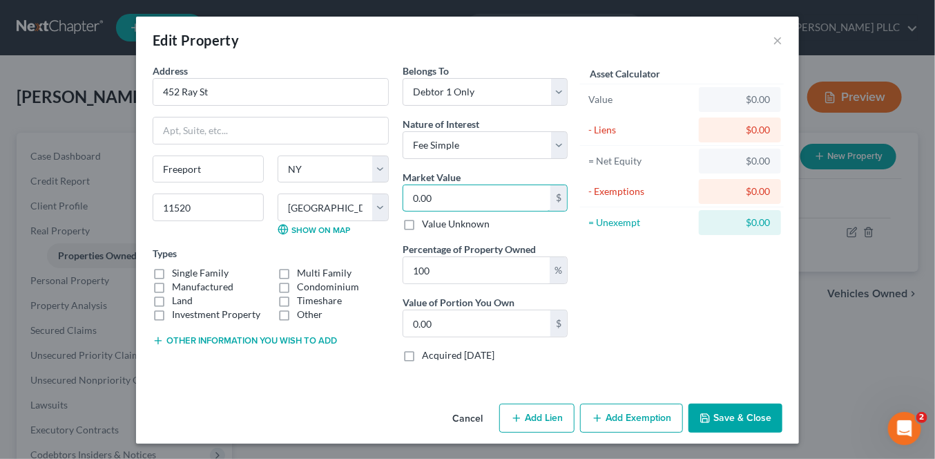
type input "5"
type input "5.00"
type input "501"
type input "501.00"
type input "50"
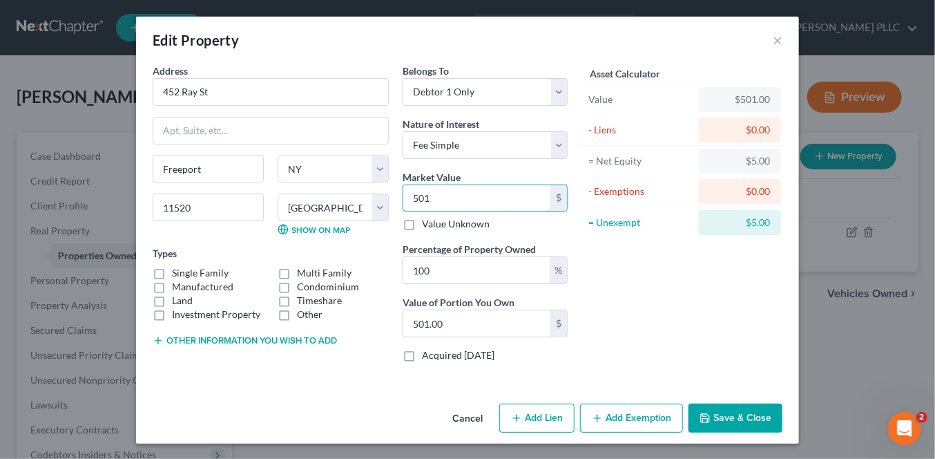
type input "50.00"
type input "5"
type input "5.00"
type input "53"
type input "53.00"
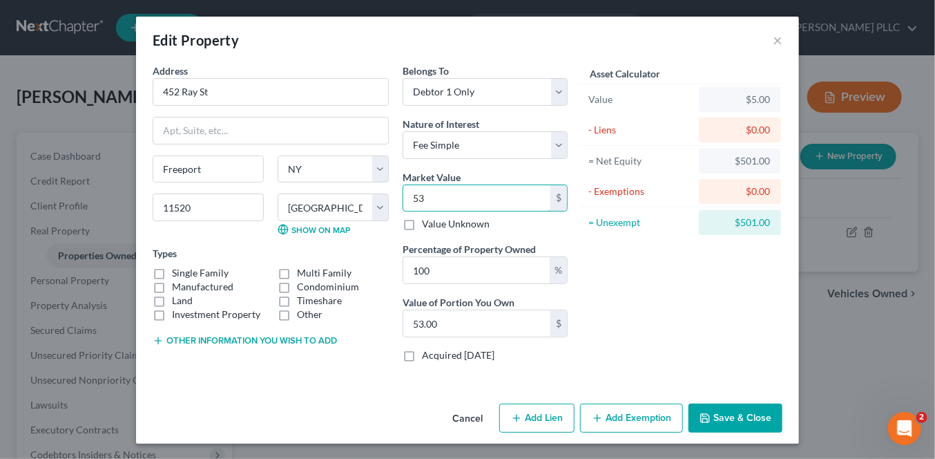
type input "530"
type input "530.00"
type input "5300"
type input "5,300.00"
type input "5,3000"
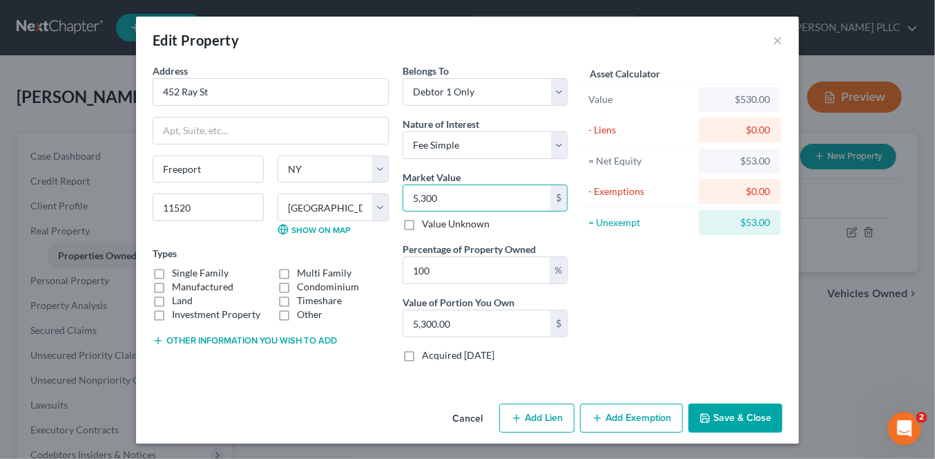
type input "53,000.00"
type input "53,0000"
type input "530,000.00"
type input "530,000"
click at [172, 271] on label "Single Family" at bounding box center [200, 273] width 57 height 14
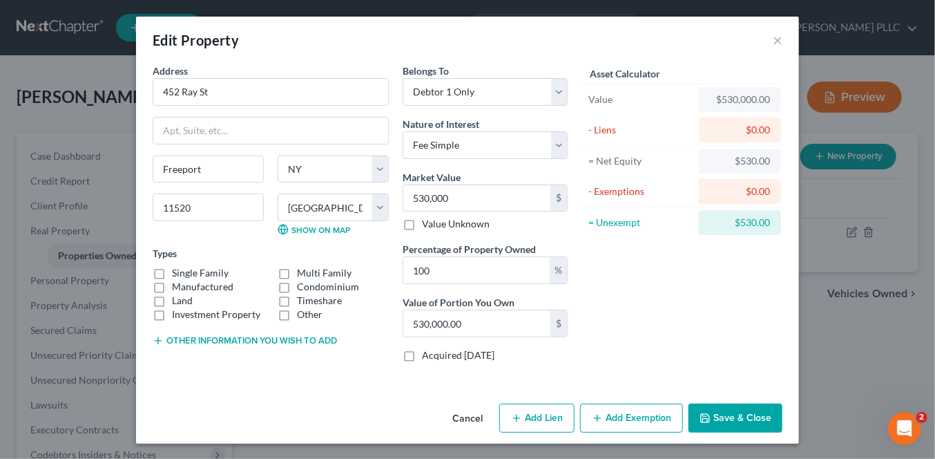
click at [178, 271] on input "Single Family" at bounding box center [182, 270] width 9 height 9
checkbox input "true"
click at [725, 415] on button "Save & Close" at bounding box center [736, 417] width 94 height 29
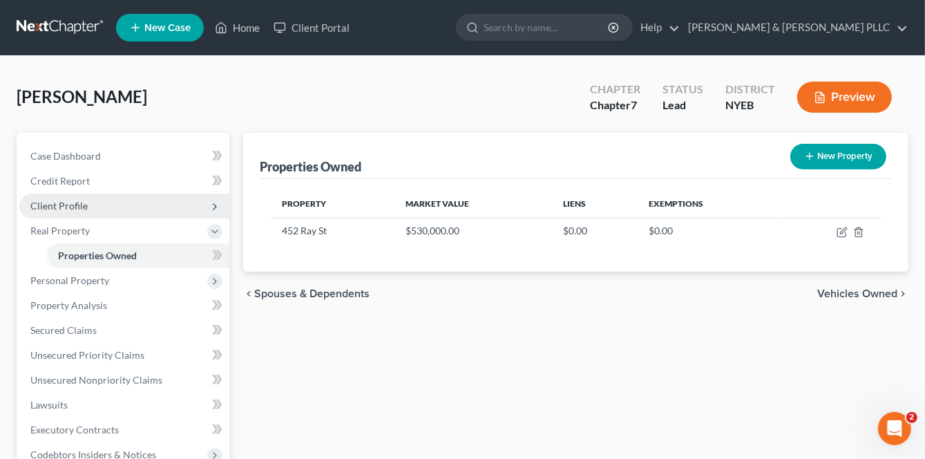
click at [54, 209] on span "Client Profile" at bounding box center [58, 206] width 57 height 12
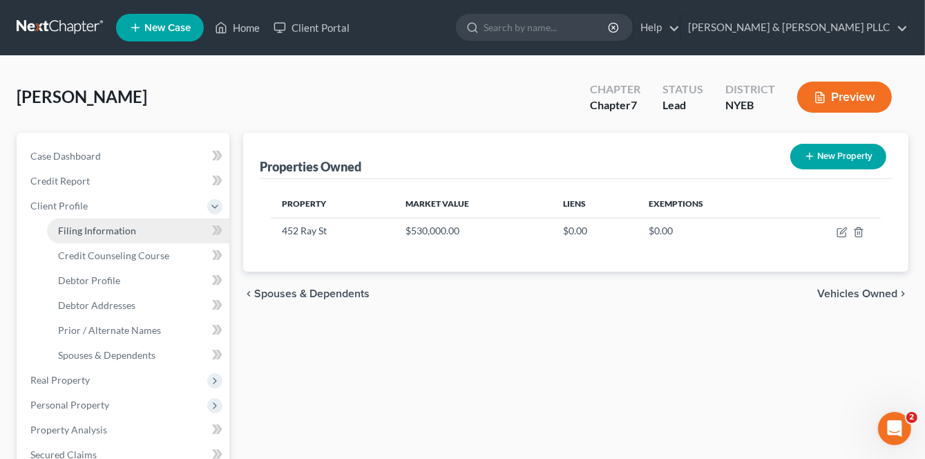
drag, startPoint x: 106, startPoint y: 230, endPoint x: 2, endPoint y: 222, distance: 104.6
click at [107, 231] on span "Filing Information" at bounding box center [97, 231] width 78 height 12
select select "1"
select select "0"
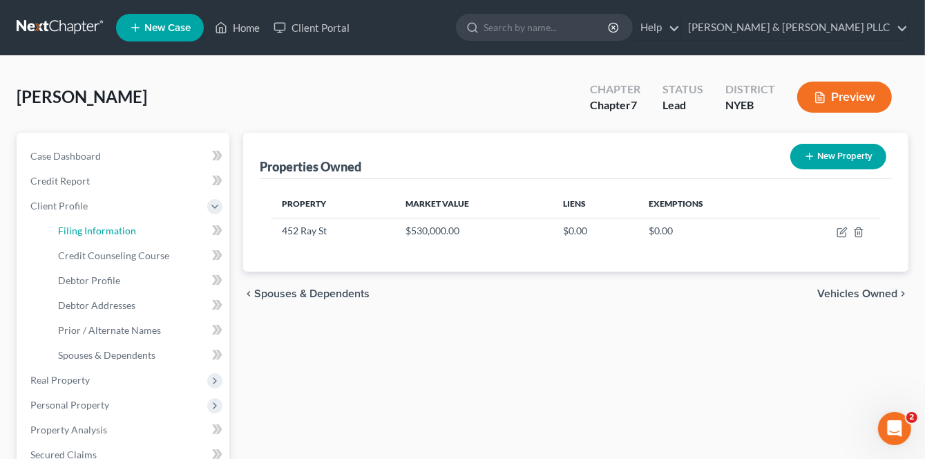
select select "35"
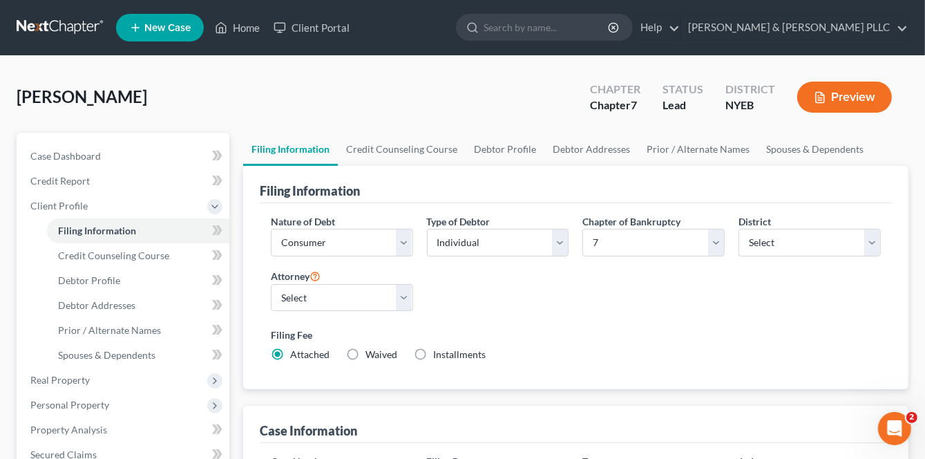
drag, startPoint x: 584, startPoint y: 16, endPoint x: 942, endPoint y: 367, distance: 501.2
drag, startPoint x: 942, startPoint y: 367, endPoint x: 658, endPoint y: 347, distance: 284.6
click at [658, 347] on div "Filing Fee Attached Waived Waived Installments Installments" at bounding box center [576, 344] width 610 height 34
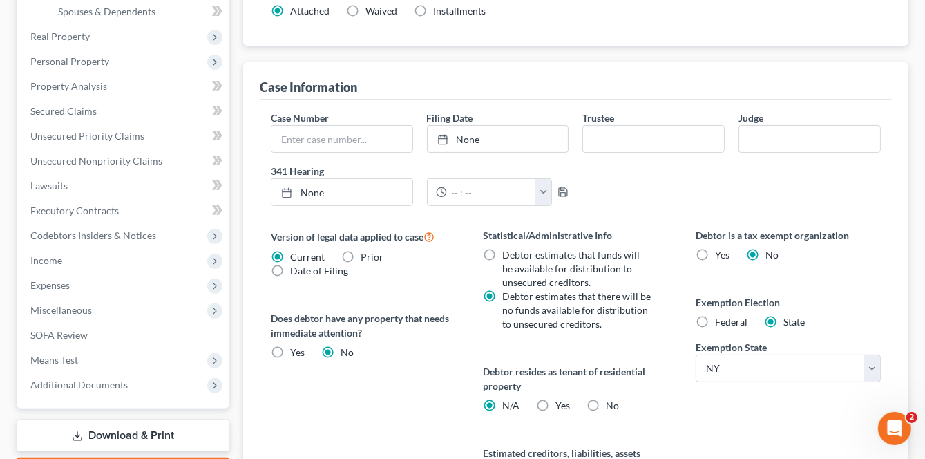
scroll to position [345, 0]
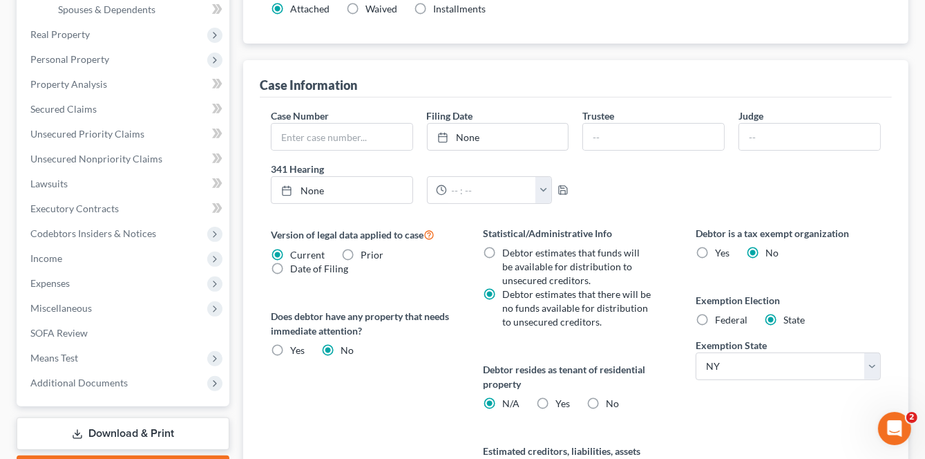
click at [606, 404] on label "No" at bounding box center [612, 404] width 13 height 14
click at [611, 404] on input "No" at bounding box center [615, 401] width 9 height 9
radio input "true"
radio input "false"
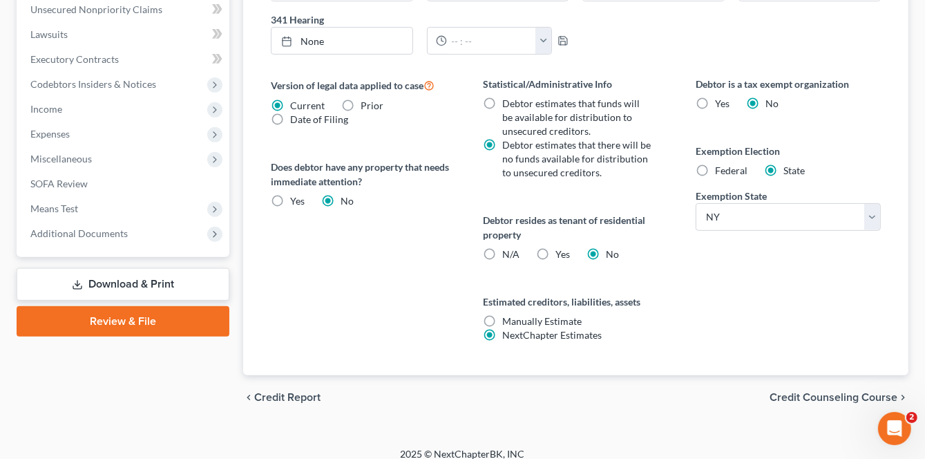
scroll to position [506, 0]
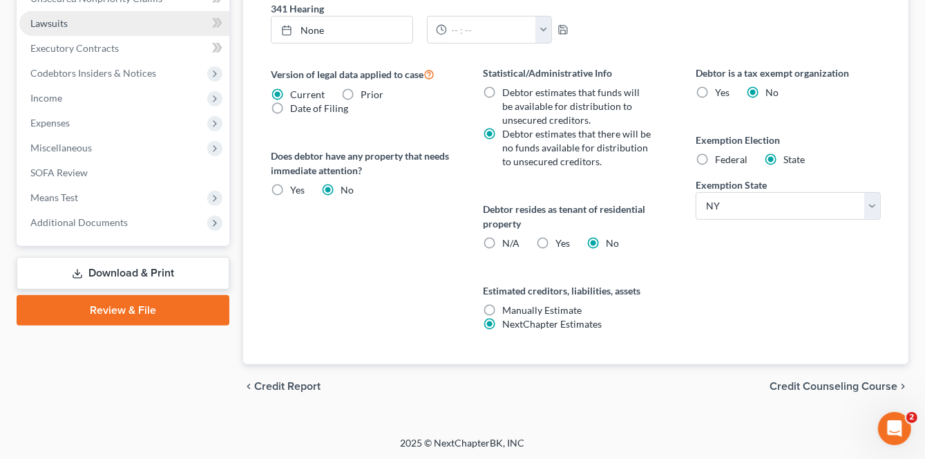
click at [46, 19] on span "Lawsuits" at bounding box center [48, 23] width 37 height 12
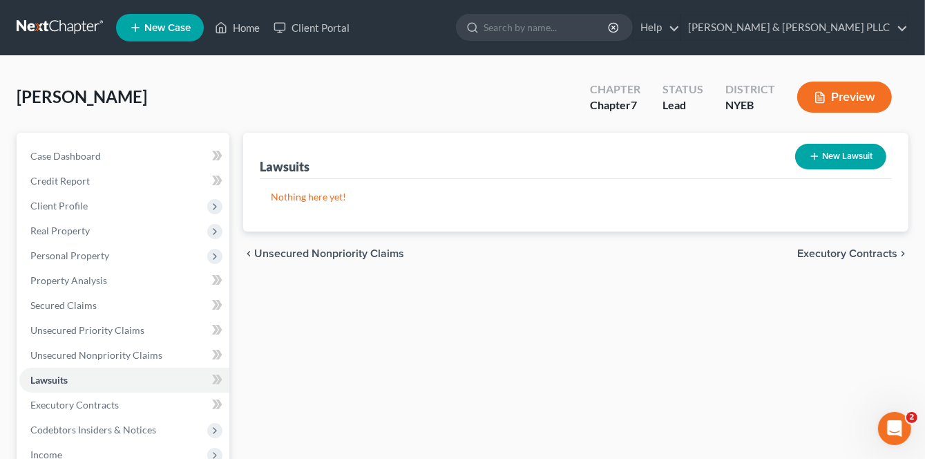
click at [835, 154] on button "New Lawsuit" at bounding box center [840, 157] width 91 height 26
select select "0"
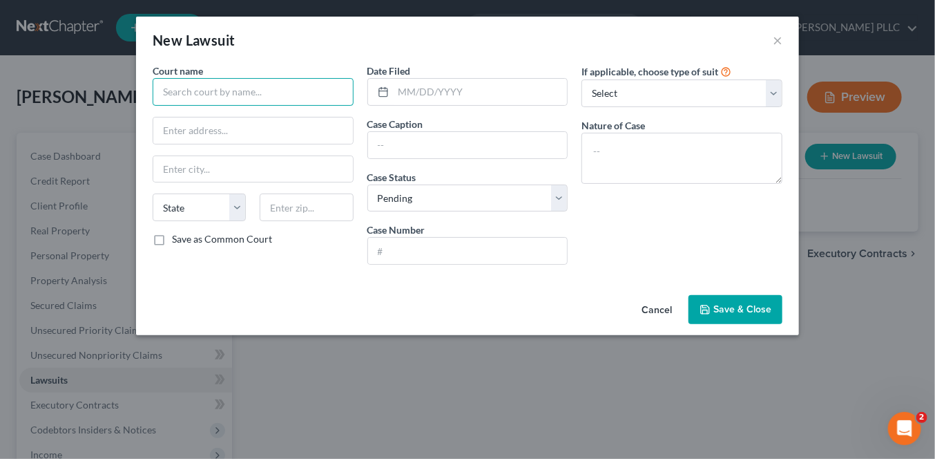
click at [210, 96] on input "text" at bounding box center [253, 92] width 201 height 28
click at [273, 93] on input "Supreme Court Nassau" at bounding box center [253, 92] width 201 height 28
click at [287, 93] on input "Supreme Court Nassau" at bounding box center [253, 92] width 201 height 28
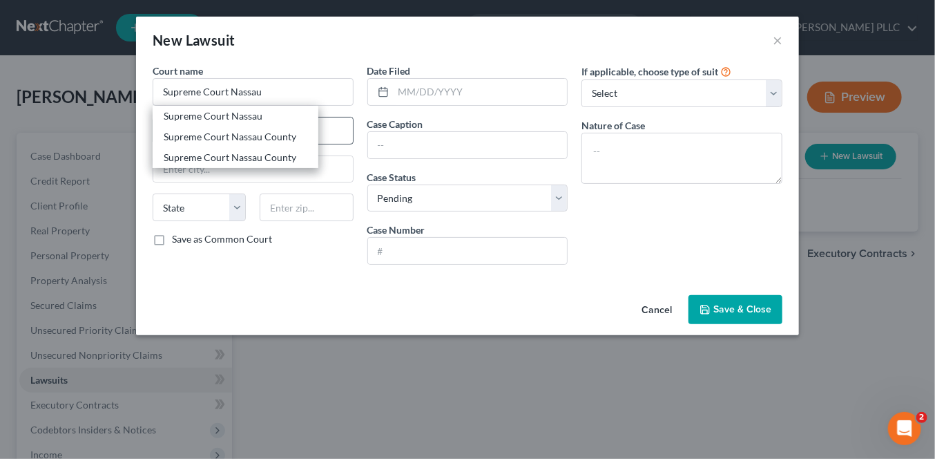
drag, startPoint x: 243, startPoint y: 133, endPoint x: 242, endPoint y: 141, distance: 7.7
click at [243, 136] on div "Supreme Court Nassau County" at bounding box center [236, 137] width 144 height 14
type input "Supreme Court Nassau County"
type input "100 Supreme Court Dr."
type input "Mineola"
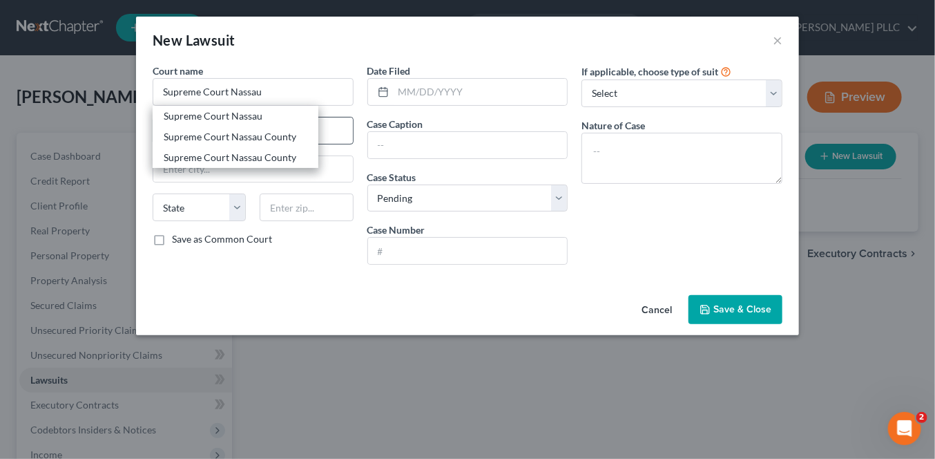
select select "35"
type input "11501"
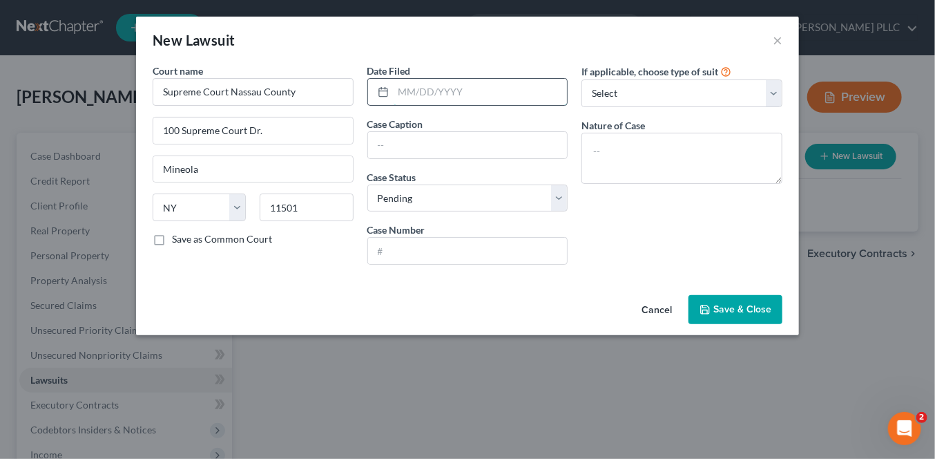
click at [417, 82] on input "text" at bounding box center [481, 92] width 174 height 26
click at [378, 146] on input "text" at bounding box center [468, 145] width 200 height 26
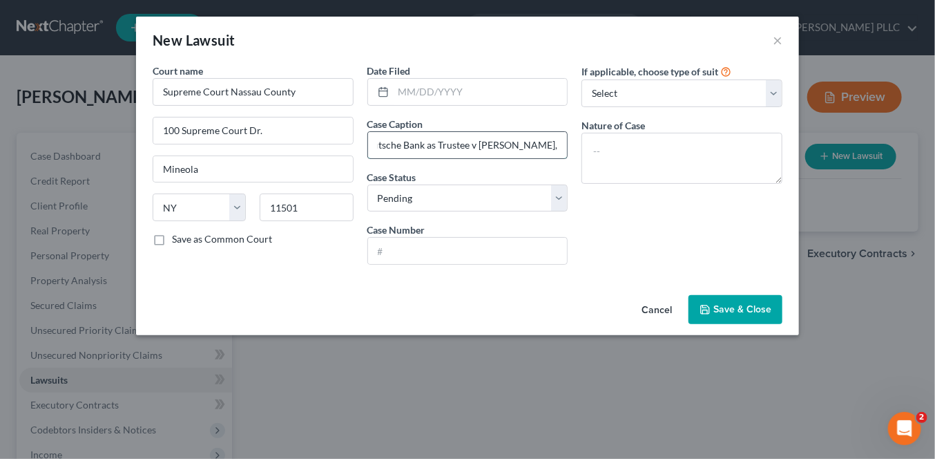
scroll to position [0, 24]
type input "Deutsche Bank as Trustee v Claudio Garzon, et al"
click at [559, 197] on select "Select Pending On Appeal Concluded" at bounding box center [468, 198] width 201 height 28
click at [368, 184] on select "Select Pending On Appeal Concluded" at bounding box center [468, 198] width 201 height 28
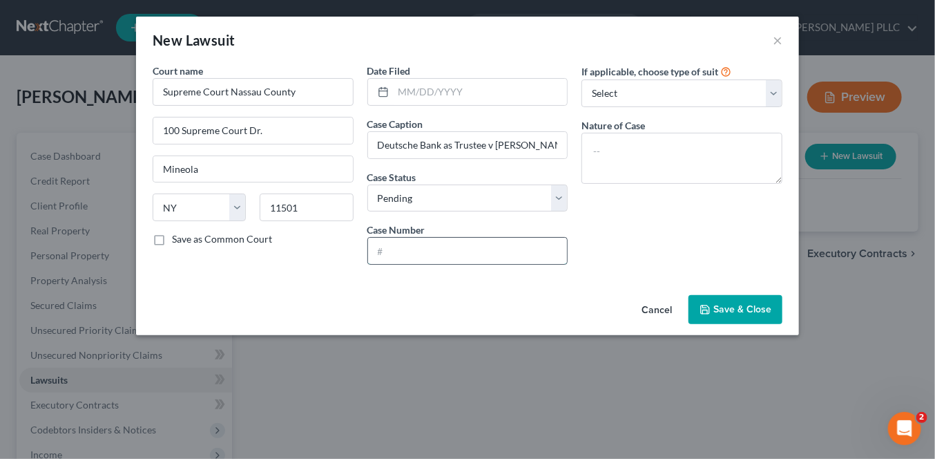
click at [380, 252] on input "text" at bounding box center [468, 251] width 200 height 26
type input "608078/2022"
click at [699, 95] on select "Select Repossession Garnishment Foreclosure Attached, Seized, Or Levied Other" at bounding box center [682, 93] width 201 height 28
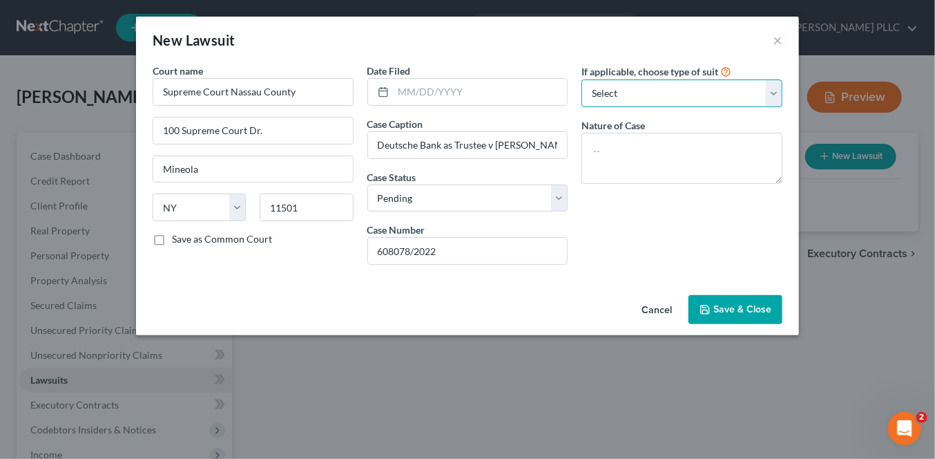
select select "2"
click at [582, 79] on select "Select Repossession Garnishment Foreclosure Attached, Seized, Or Levied Other" at bounding box center [682, 93] width 201 height 28
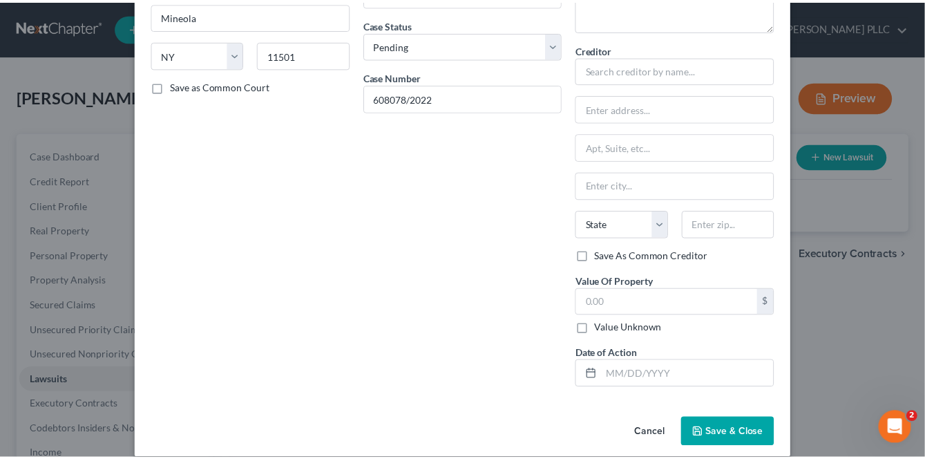
scroll to position [166, 0]
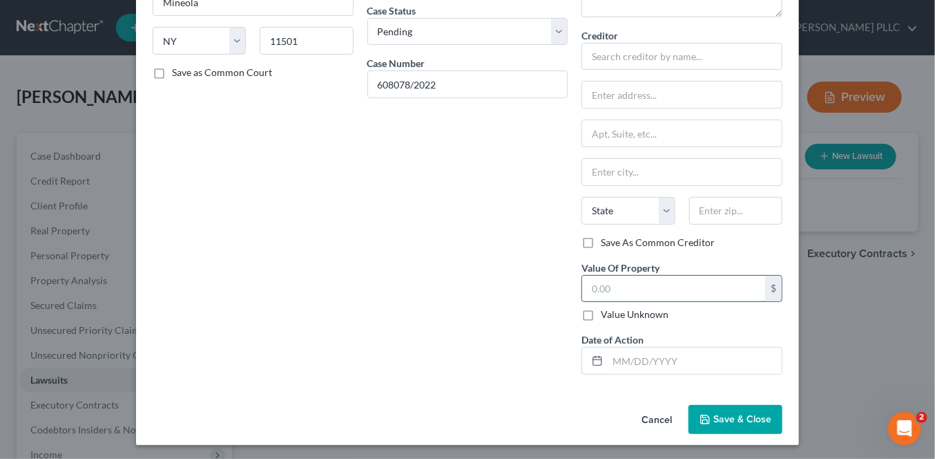
click at [588, 291] on input "text" at bounding box center [673, 289] width 183 height 26
type input "530,000"
click at [730, 415] on span "Save & Close" at bounding box center [743, 419] width 58 height 12
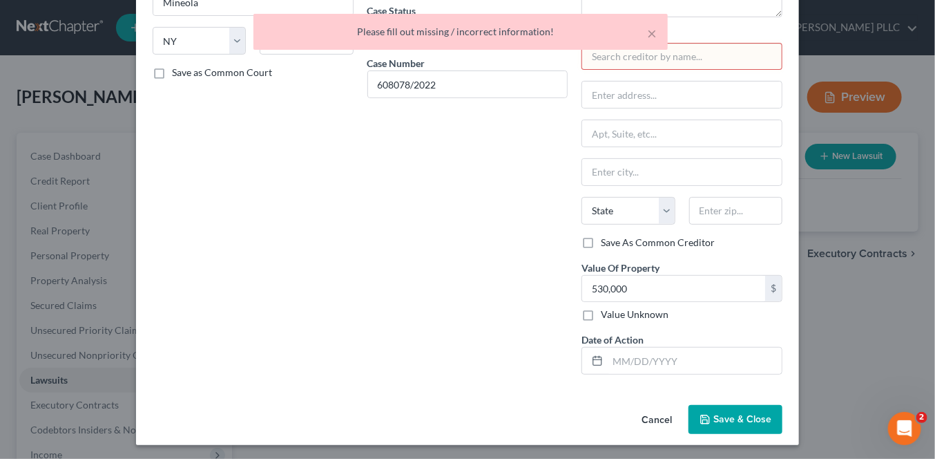
drag, startPoint x: 348, startPoint y: 272, endPoint x: 546, endPoint y: 161, distance: 226.7
click at [359, 267] on div "Court name * Supreme Court Nassau County 100 Supreme Court Dr. Mineola State AL…" at bounding box center [468, 141] width 644 height 488
click at [678, 52] on div "× Please fill out missing / incorrect information!" at bounding box center [460, 35] width 935 height 43
click at [651, 34] on button "×" at bounding box center [652, 33] width 10 height 17
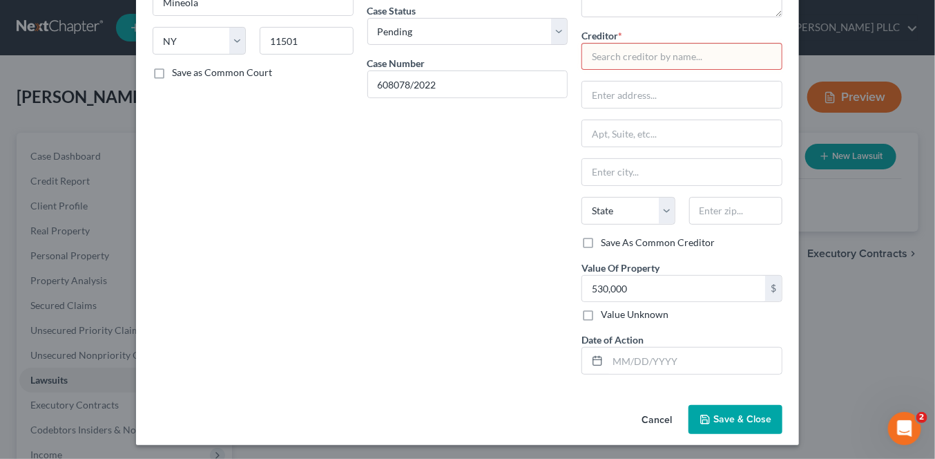
click at [620, 58] on input "text" at bounding box center [682, 57] width 201 height 28
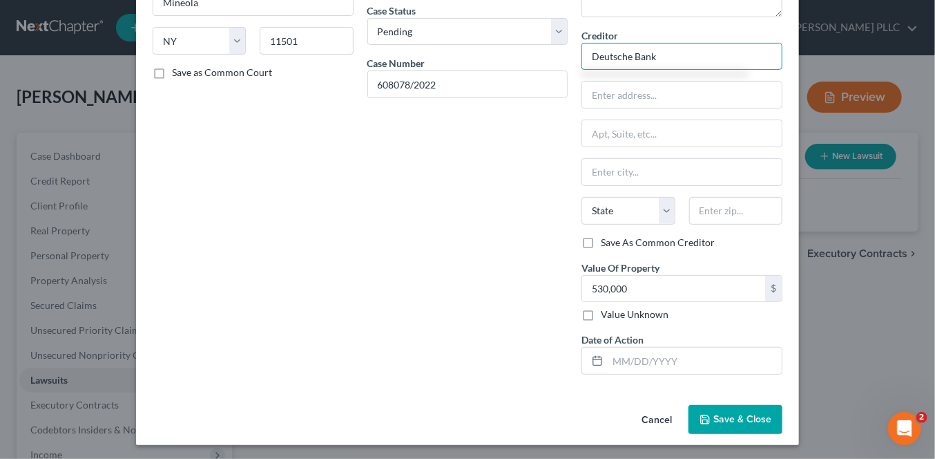
type input "Deutsche Bank"
click at [743, 423] on button "Save & Close" at bounding box center [736, 419] width 94 height 29
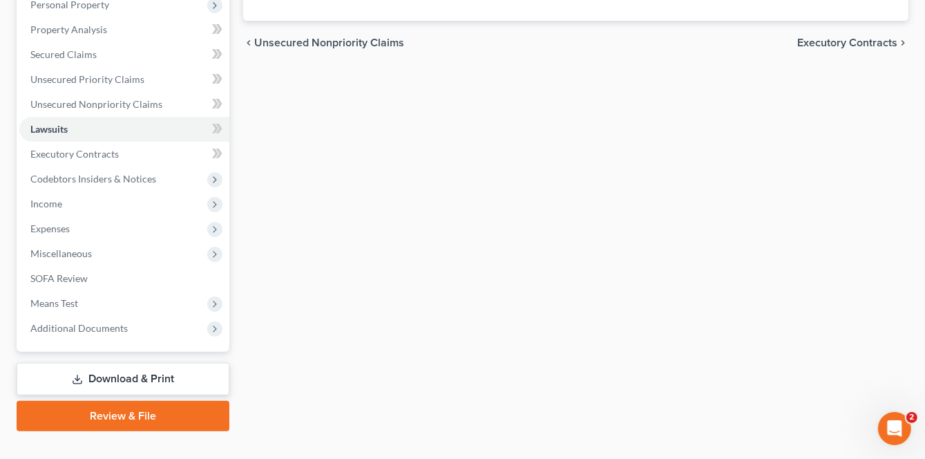
scroll to position [274, 0]
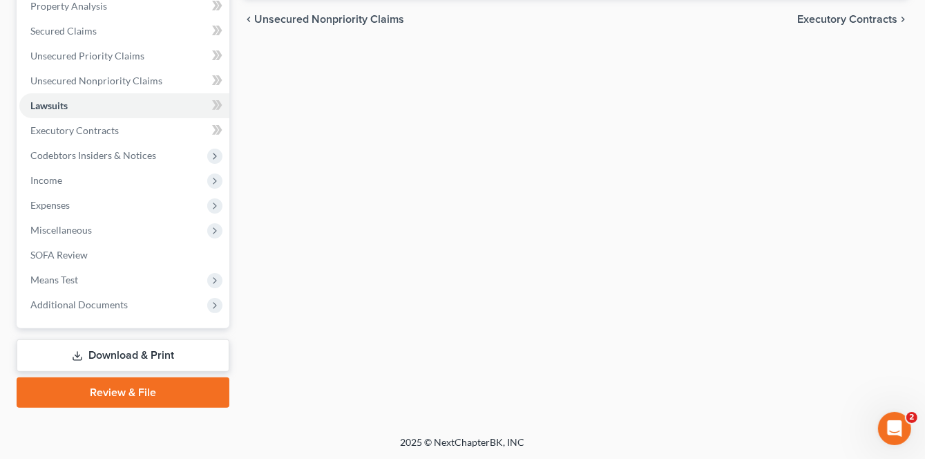
click at [130, 350] on link "Download & Print" at bounding box center [123, 355] width 213 height 32
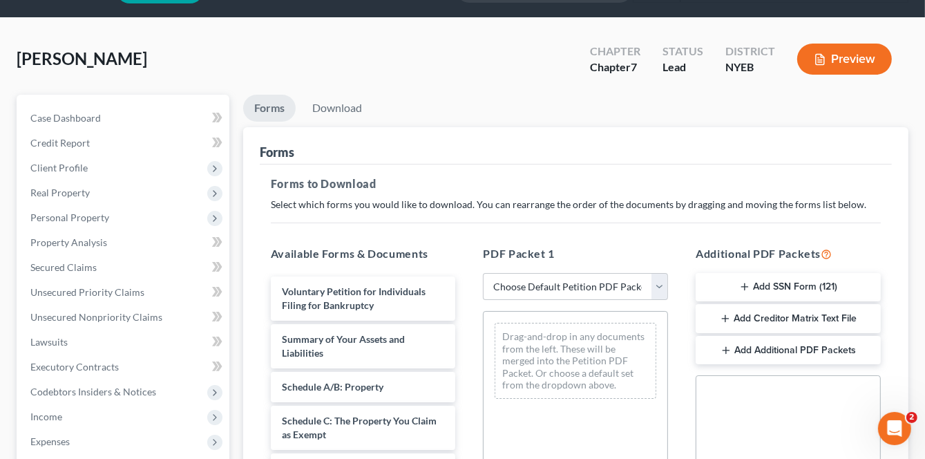
scroll to position [69, 0]
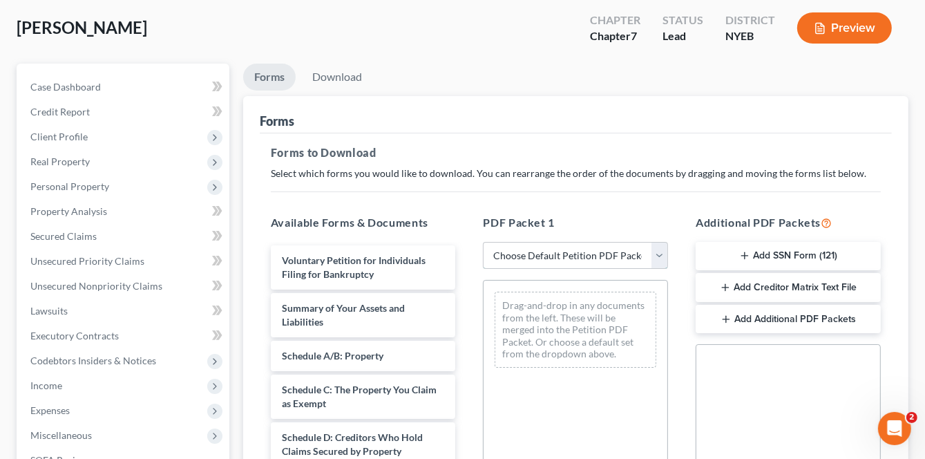
click at [660, 255] on select "Choose Default Petition PDF Packet Complete Bankruptcy Petition (all forms and …" at bounding box center [575, 256] width 185 height 28
select select "0"
click at [483, 242] on select "Choose Default Petition PDF Packet Complete Bankruptcy Petition (all forms and …" at bounding box center [575, 256] width 185 height 28
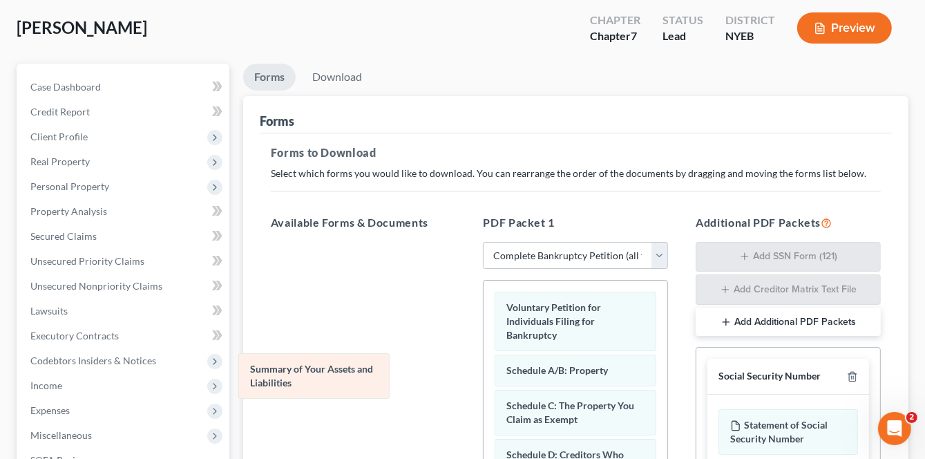
drag, startPoint x: 544, startPoint y: 373, endPoint x: 311, endPoint y: 386, distance: 233.2
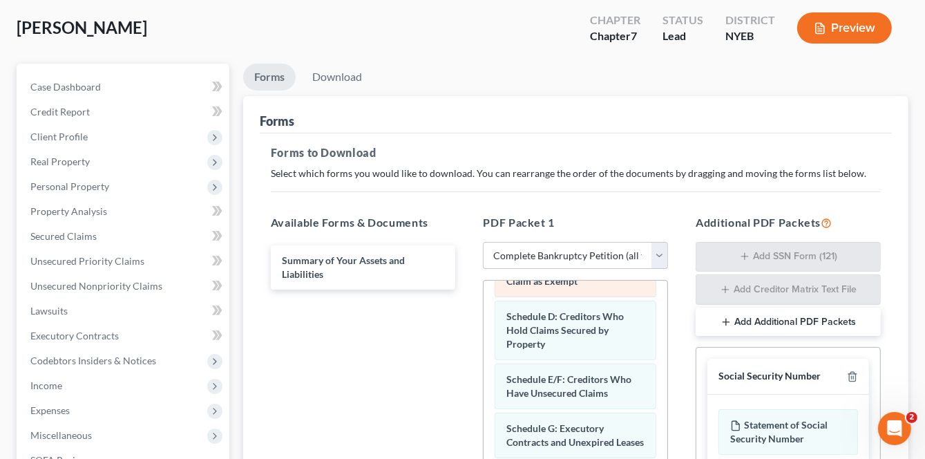
scroll to position [89, 0]
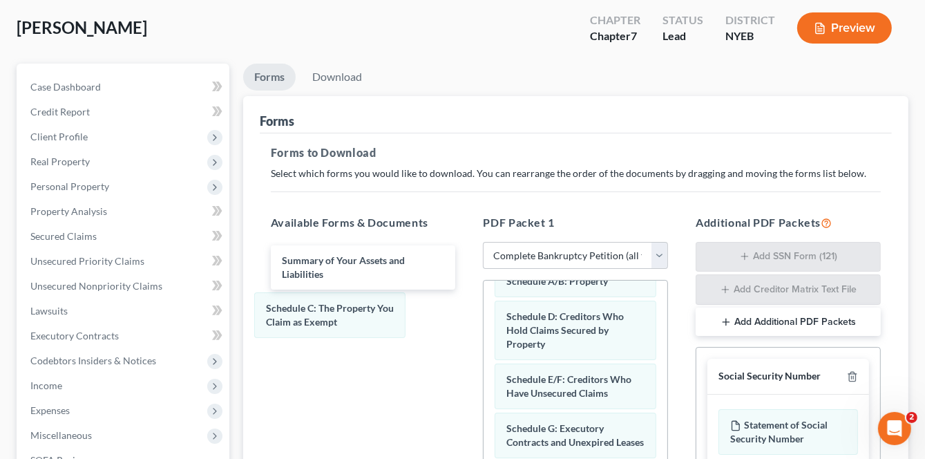
drag, startPoint x: 542, startPoint y: 283, endPoint x: 345, endPoint y: 339, distance: 204.7
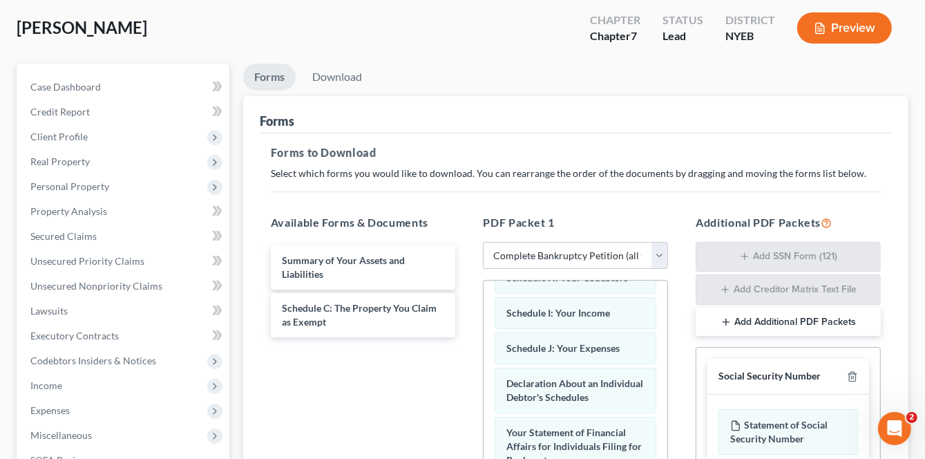
scroll to position [296, 0]
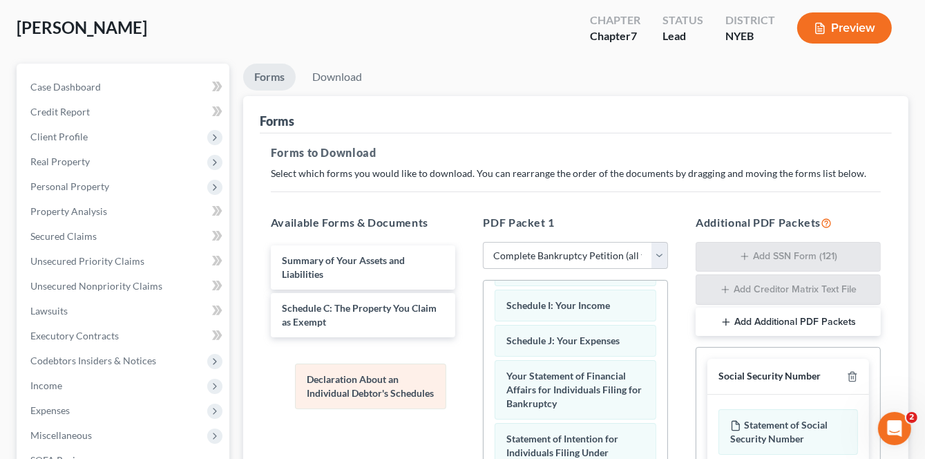
drag, startPoint x: 547, startPoint y: 392, endPoint x: 339, endPoint y: 378, distance: 208.4
click at [484, 378] on div "Declaration About an Individual Debtor's Schedules Voluntary Petition for Indiv…" at bounding box center [576, 401] width 184 height 834
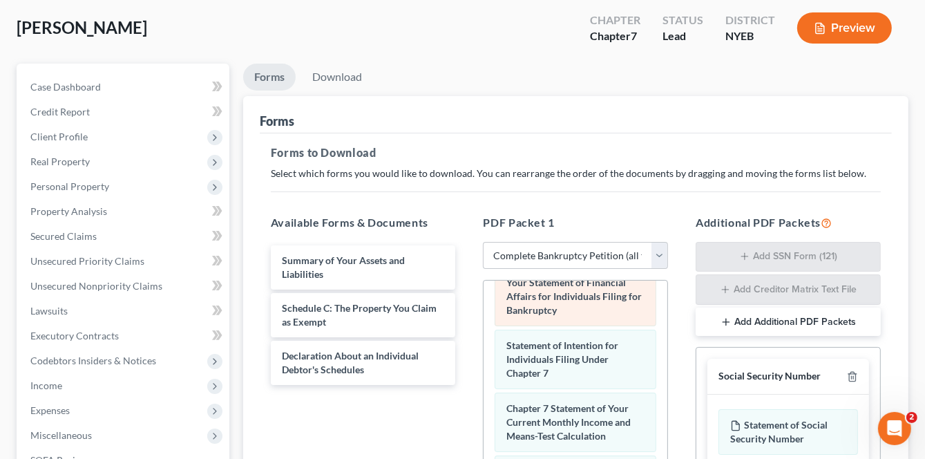
scroll to position [365, 0]
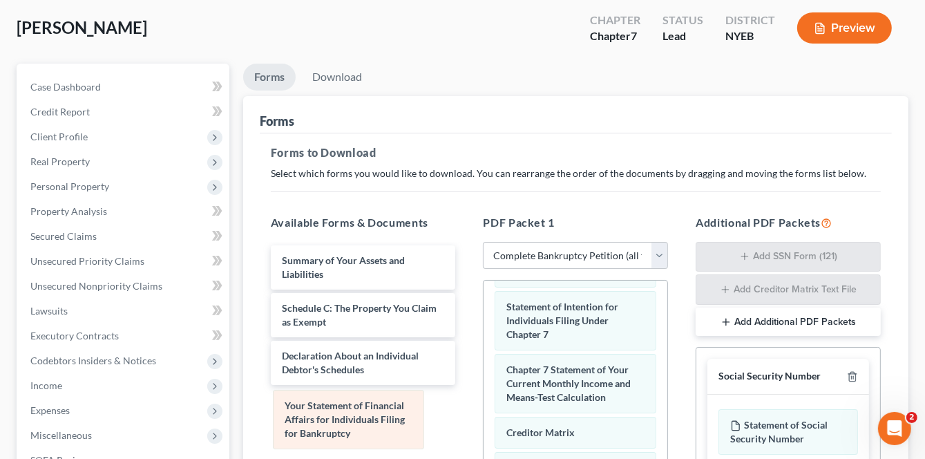
drag, startPoint x: 575, startPoint y: 331, endPoint x: 361, endPoint y: 423, distance: 233.7
click at [484, 420] on div "Your Statement of Financial Affairs for Individuals Filing for Bankruptcy Volun…" at bounding box center [576, 300] width 184 height 771
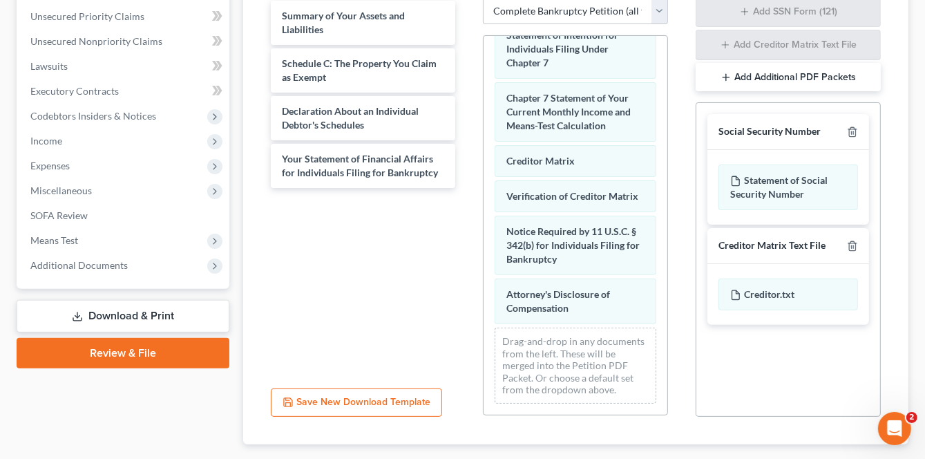
scroll to position [345, 0]
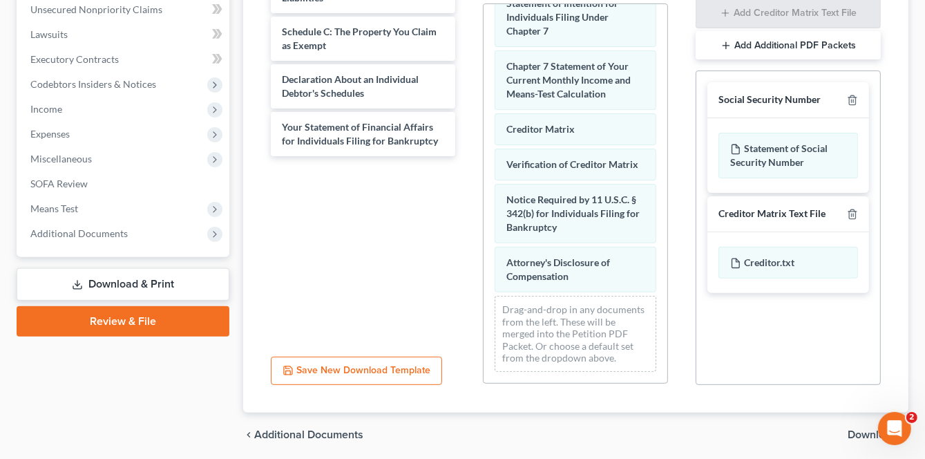
click at [850, 430] on span "Download" at bounding box center [873, 434] width 50 height 11
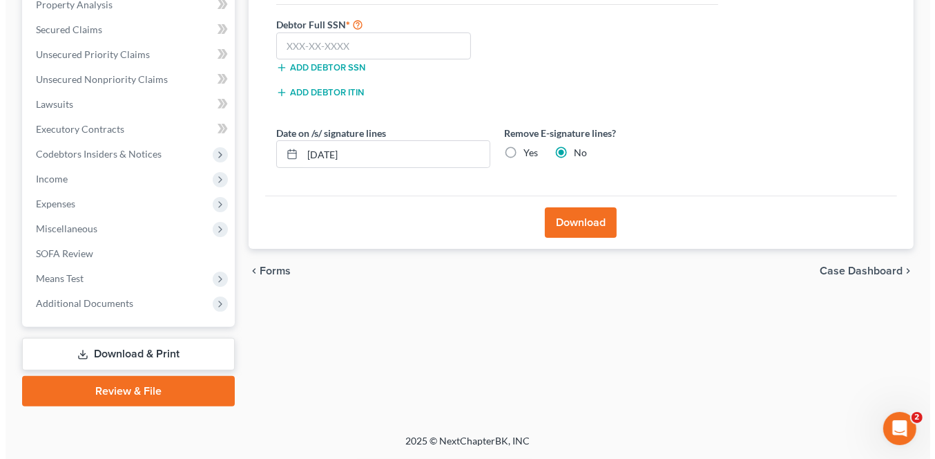
scroll to position [274, 0]
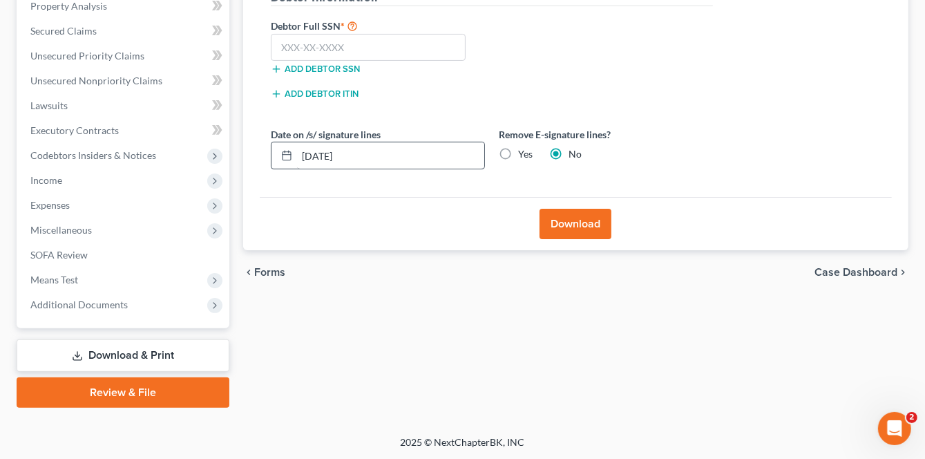
drag, startPoint x: 287, startPoint y: 148, endPoint x: 381, endPoint y: 140, distance: 94.9
click at [381, 142] on div "09/05/2025" at bounding box center [378, 156] width 214 height 28
click at [518, 151] on label "Yes" at bounding box center [525, 154] width 15 height 14
click at [524, 151] on input "Yes" at bounding box center [528, 151] width 9 height 9
radio input "true"
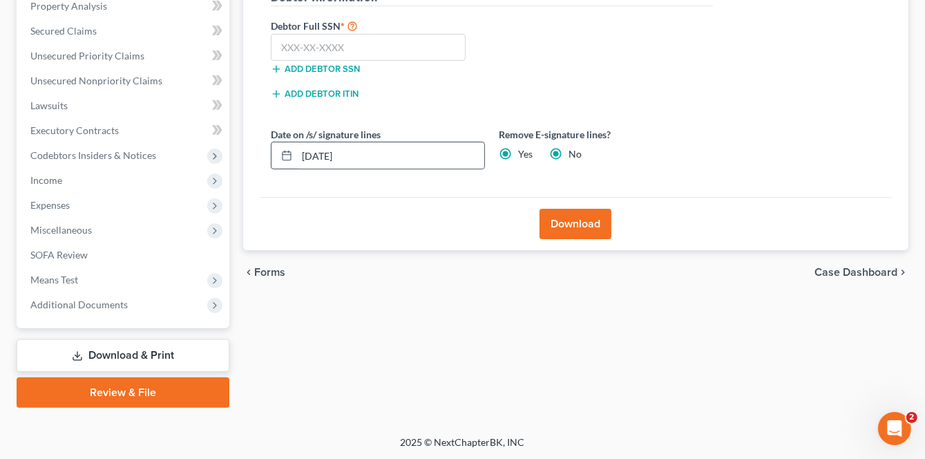
radio input "false"
drag, startPoint x: 384, startPoint y: 157, endPoint x: 152, endPoint y: 162, distance: 232.2
click at [147, 156] on div "Petition Navigation Case Dashboard Payments Invoices Payments Payments Credit R…" at bounding box center [463, 132] width 906 height 549
click at [596, 226] on button "Download" at bounding box center [576, 224] width 72 height 30
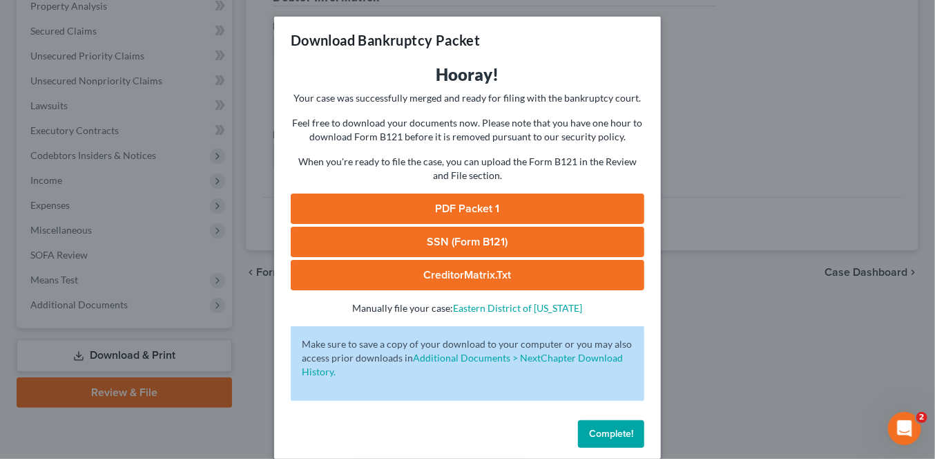
click at [508, 207] on link "PDF Packet 1" at bounding box center [468, 208] width 354 height 30
